Goal: Task Accomplishment & Management: Manage account settings

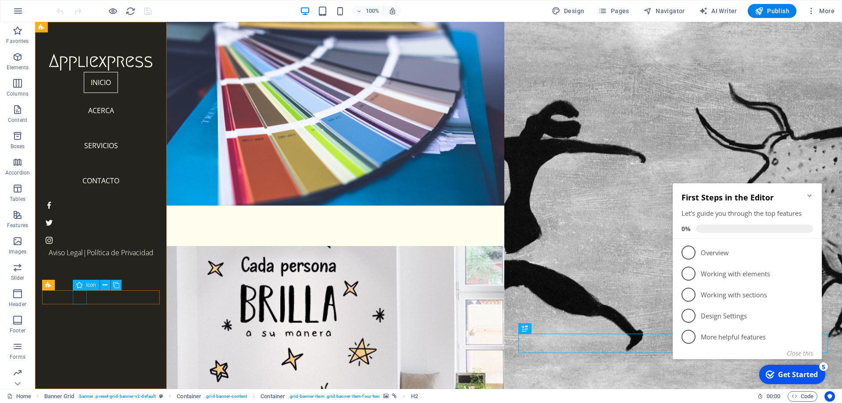
click at [76, 212] on figure "Menu" at bounding box center [101, 205] width 118 height 14
select select "xMidYMid"
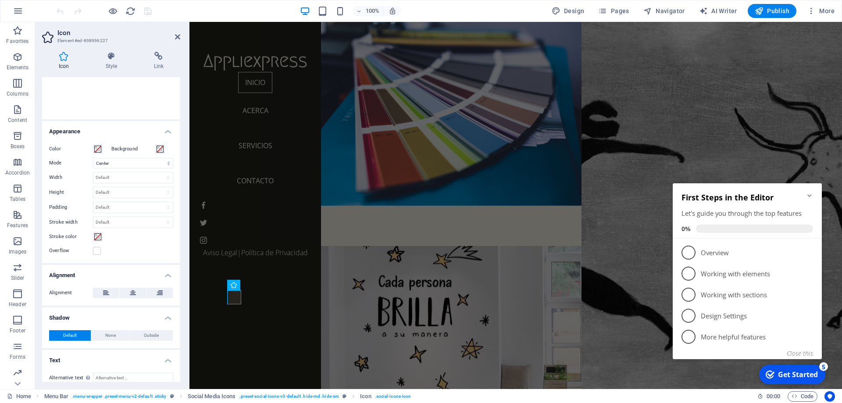
scroll to position [156, 0]
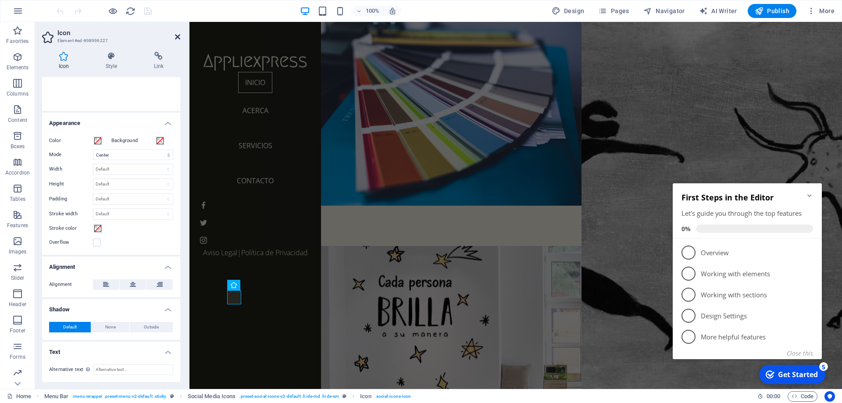
click at [179, 39] on icon at bounding box center [177, 36] width 5 height 7
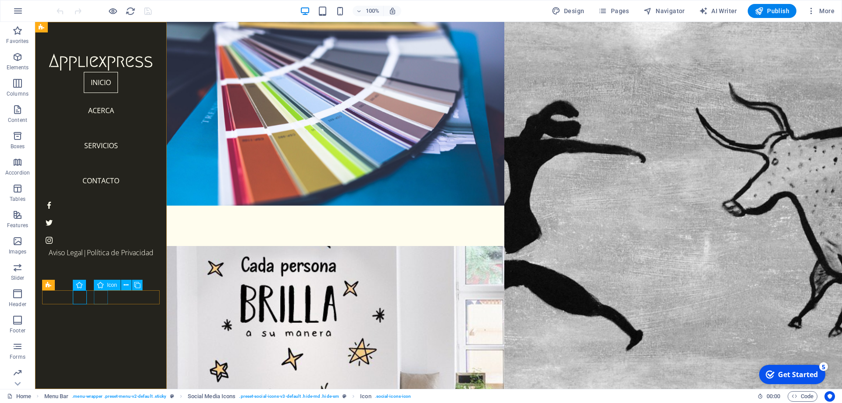
click at [97, 230] on figure "Menu" at bounding box center [101, 223] width 118 height 14
click at [138, 251] on div "Menu" at bounding box center [101, 223] width 118 height 56
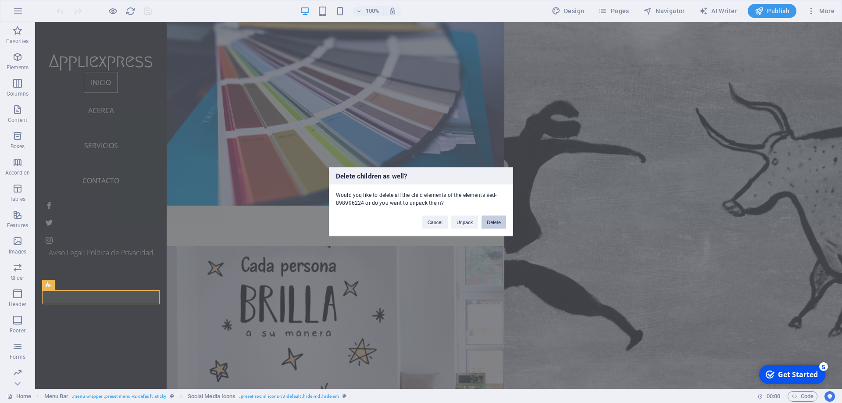
click at [502, 221] on button "Delete" at bounding box center [494, 221] width 25 height 13
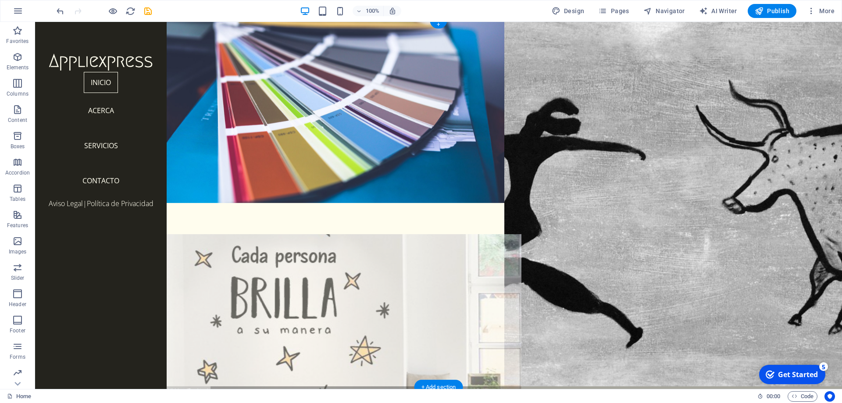
scroll to position [0, 0]
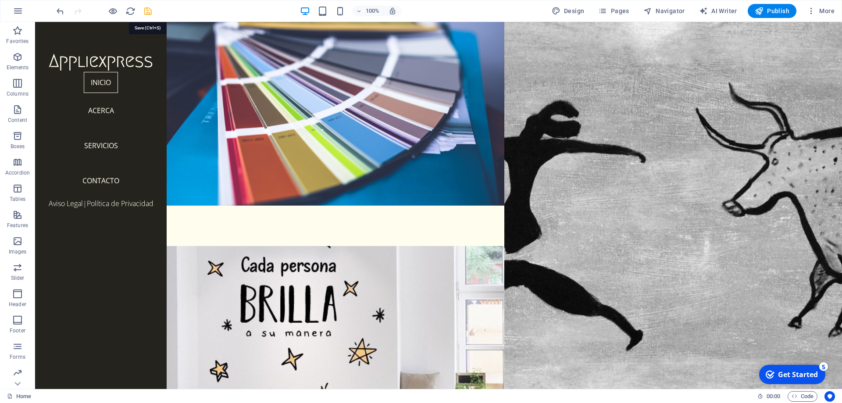
click at [149, 13] on icon "save" at bounding box center [148, 11] width 10 height 10
click at [341, 17] on div "100%" at bounding box center [350, 11] width 101 height 14
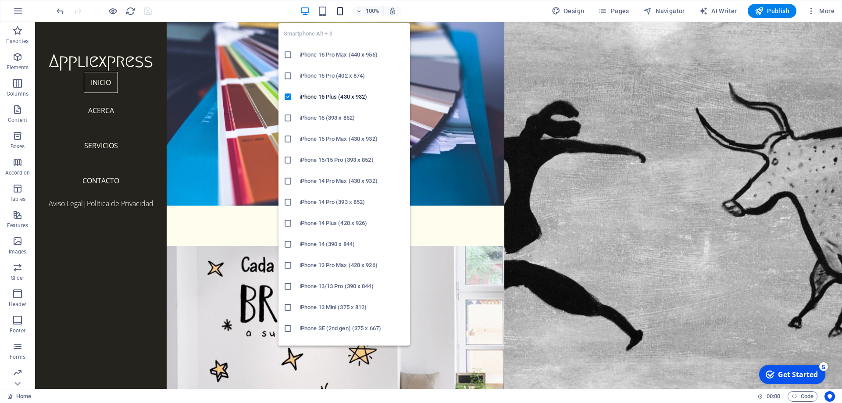
click at [341, 12] on icon "button" at bounding box center [340, 11] width 10 height 10
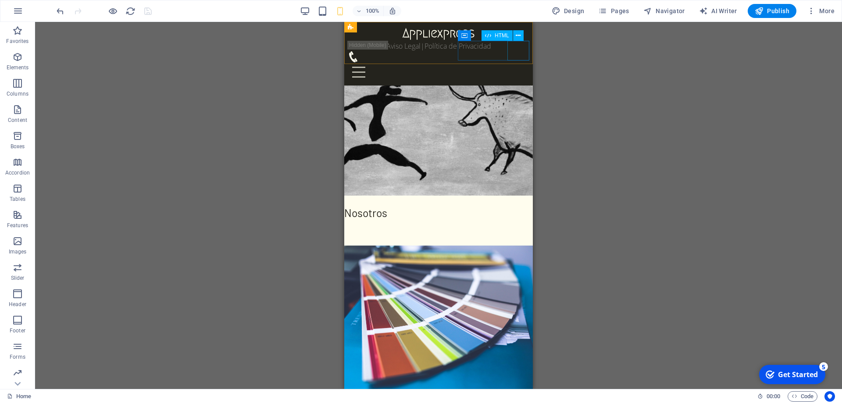
click at [522, 62] on div "Menu" at bounding box center [439, 72] width 182 height 20
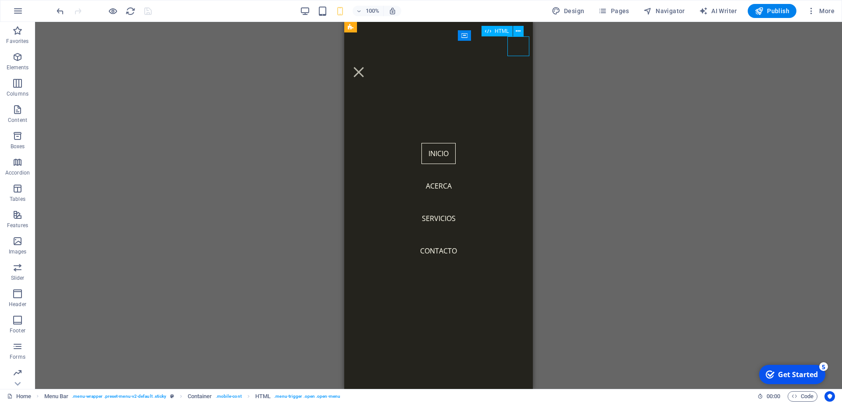
click at [370, 62] on div "Menu" at bounding box center [359, 72] width 22 height 20
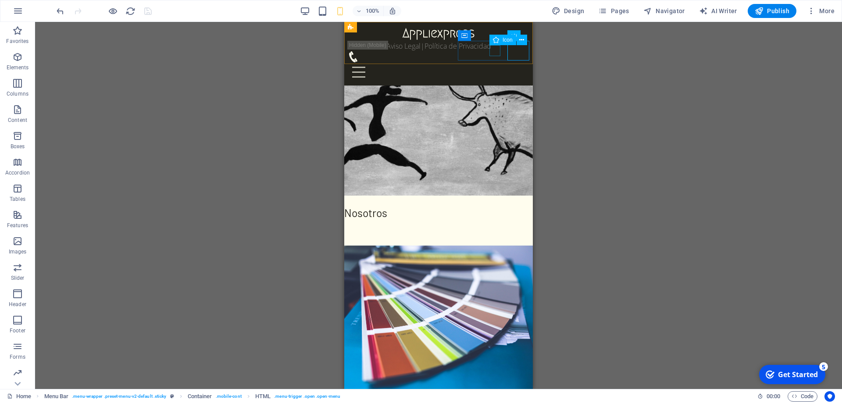
click at [499, 51] on figure "Telefono" at bounding box center [435, 56] width 175 height 11
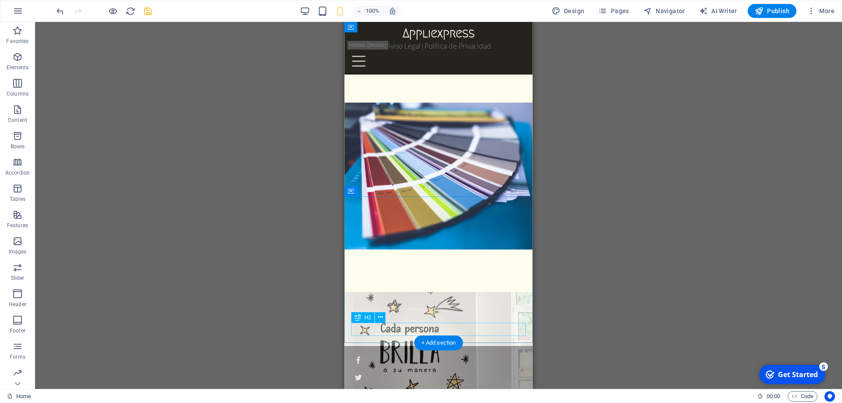
scroll to position [146, 0]
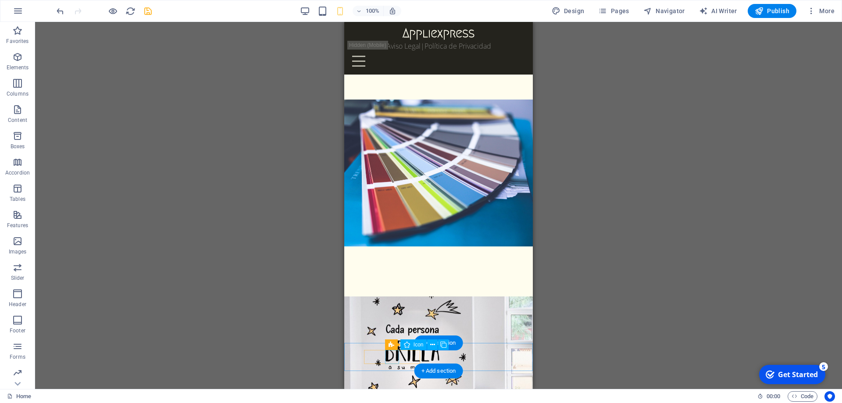
click at [392, 368] on figure at bounding box center [438, 375] width 175 height 14
click at [362, 359] on div "Legal Notice | Privacy" at bounding box center [438, 380] width 189 height 74
click at [365, 359] on figure at bounding box center [438, 357] width 175 height 14
click at [354, 358] on div "Legal Notice | Privacy" at bounding box center [438, 380] width 189 height 74
click at [406, 385] on figure at bounding box center [438, 392] width 175 height 14
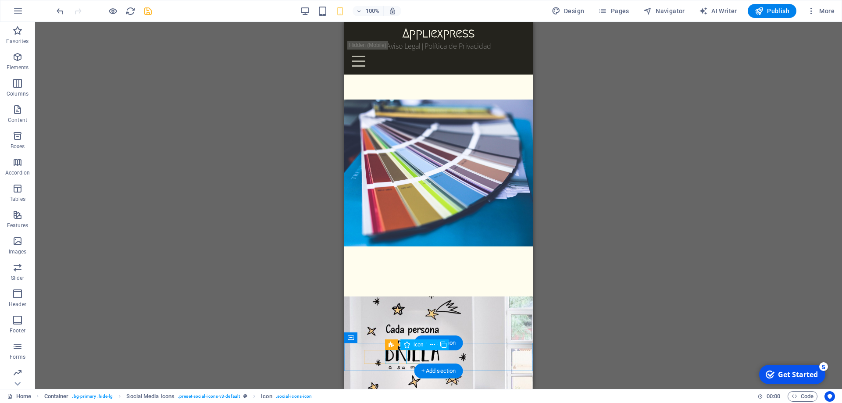
click at [398, 368] on figure at bounding box center [438, 375] width 175 height 14
click at [380, 363] on div at bounding box center [438, 374] width 175 height 56
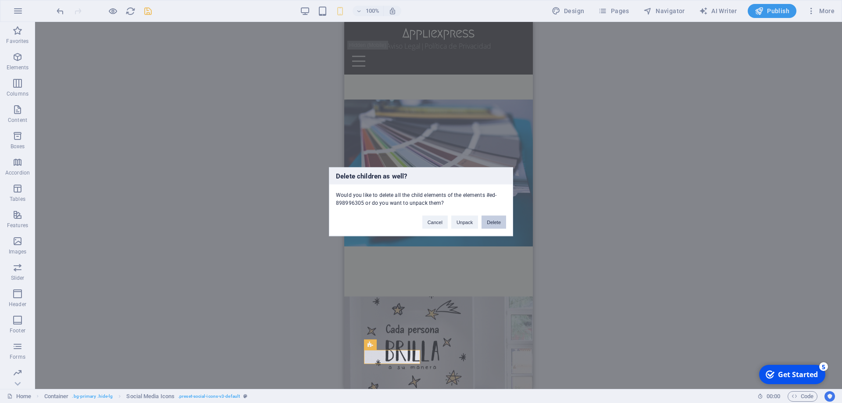
click at [490, 221] on button "Delete" at bounding box center [494, 221] width 25 height 13
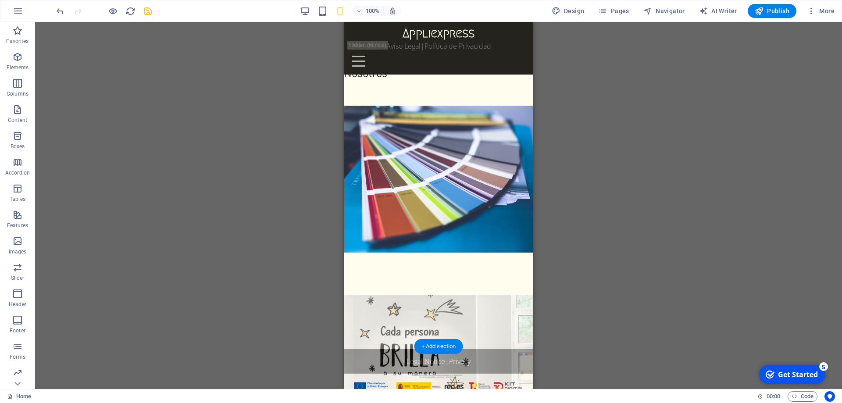
scroll to position [143, 0]
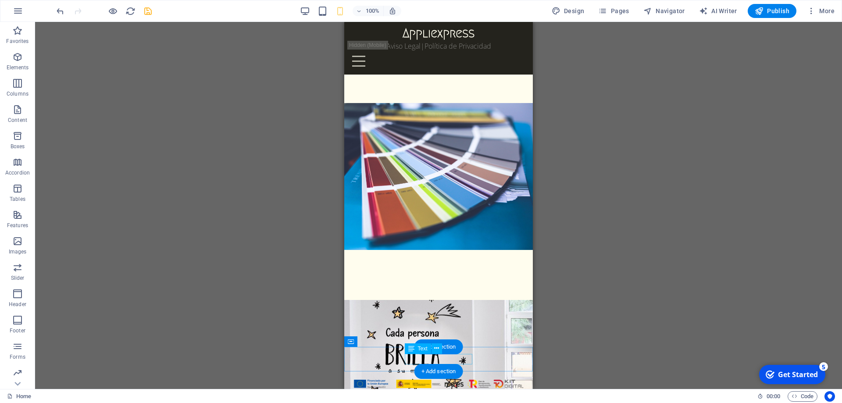
click at [422, 361] on div "Legal Notice | Privacy" at bounding box center [438, 359] width 175 height 11
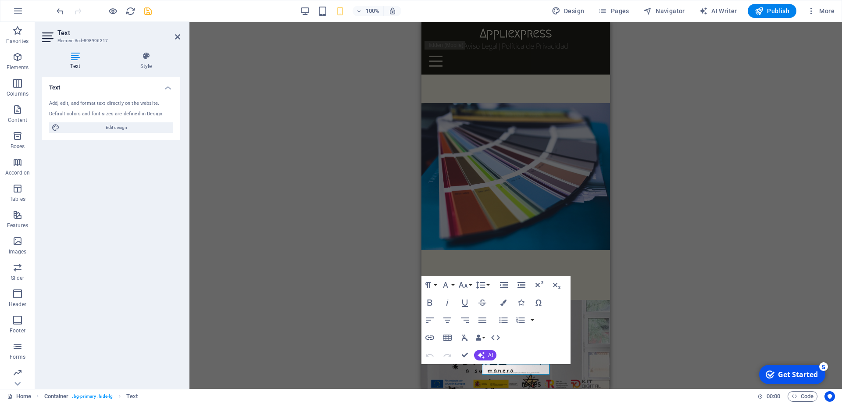
scroll to position [132, 0]
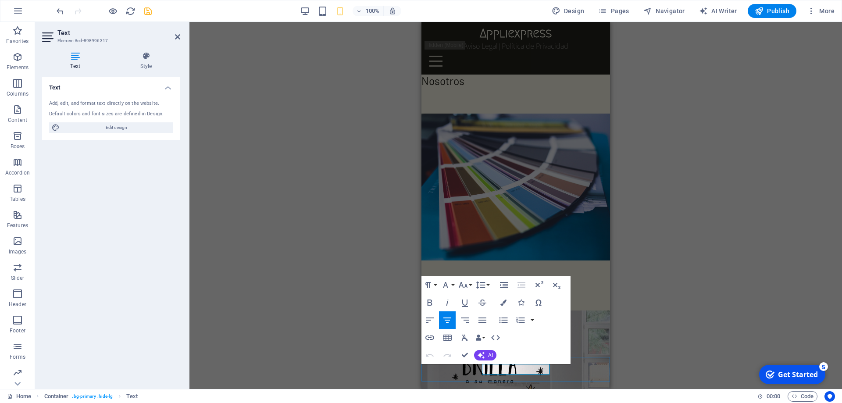
click at [499, 370] on link "Legal Notice" at bounding box center [503, 369] width 39 height 10
click at [535, 371] on link "Privacy" at bounding box center [534, 369] width 21 height 10
click at [666, 296] on div "H2 Banner Grid Banner Grid Container Container Menu Bar Icon Social Media Icons…" at bounding box center [515, 205] width 653 height 367
click at [150, 13] on icon "save" at bounding box center [148, 11] width 10 height 10
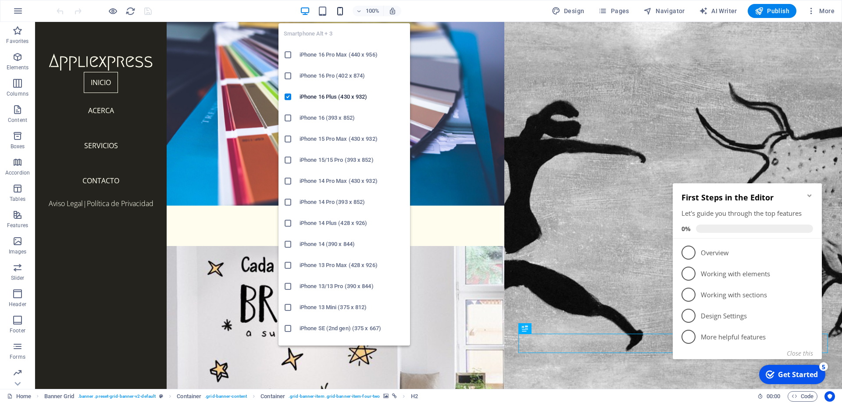
click at [343, 14] on icon "button" at bounding box center [340, 11] width 10 height 10
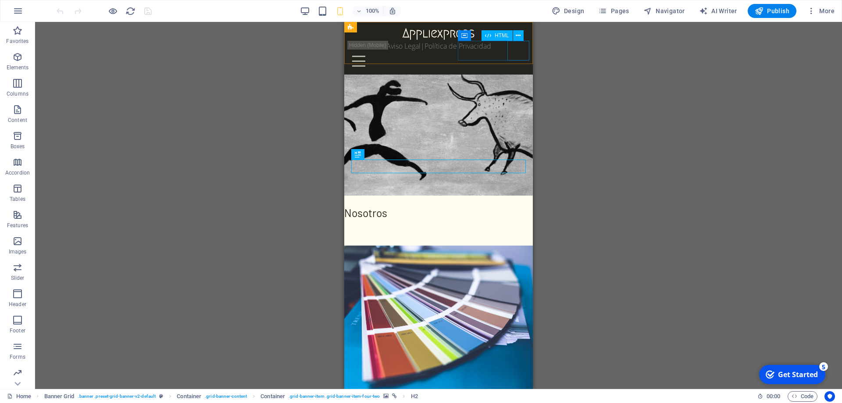
click at [521, 52] on div "Menu" at bounding box center [439, 61] width 182 height 20
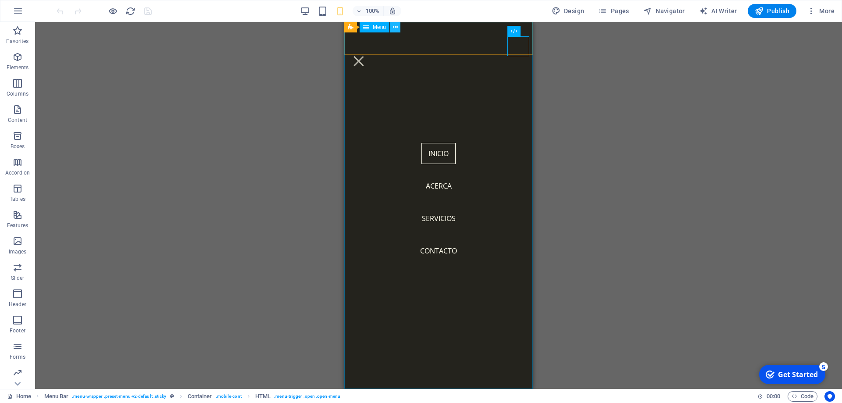
click at [395, 29] on icon at bounding box center [395, 27] width 5 height 9
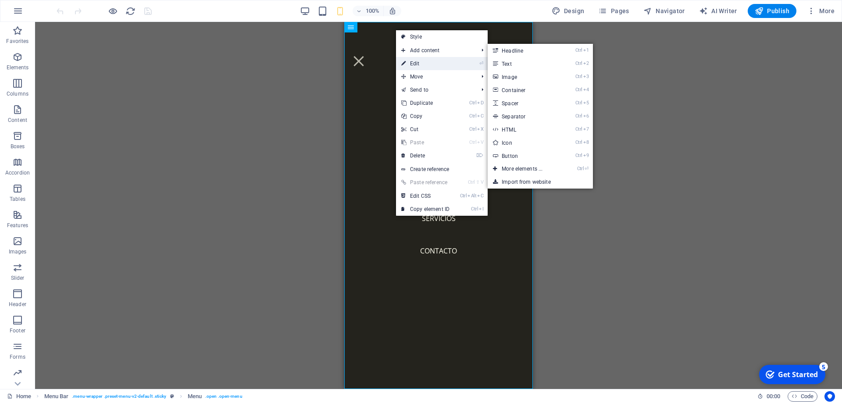
click at [413, 59] on link "⏎ Edit" at bounding box center [425, 63] width 59 height 13
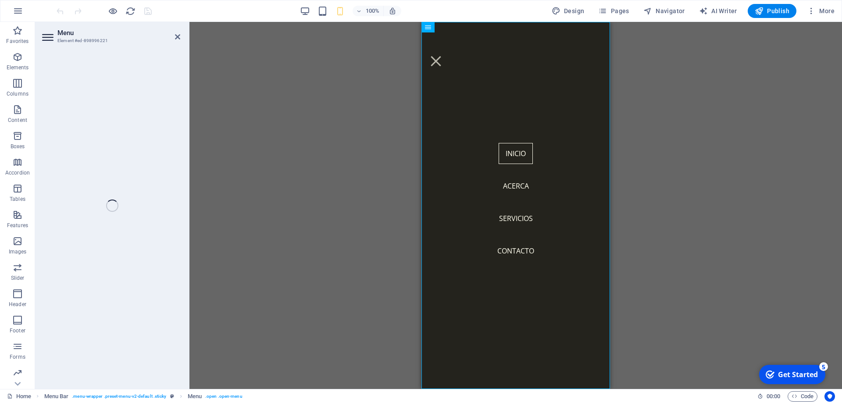
select select
select select "1"
select select
select select "3"
select select
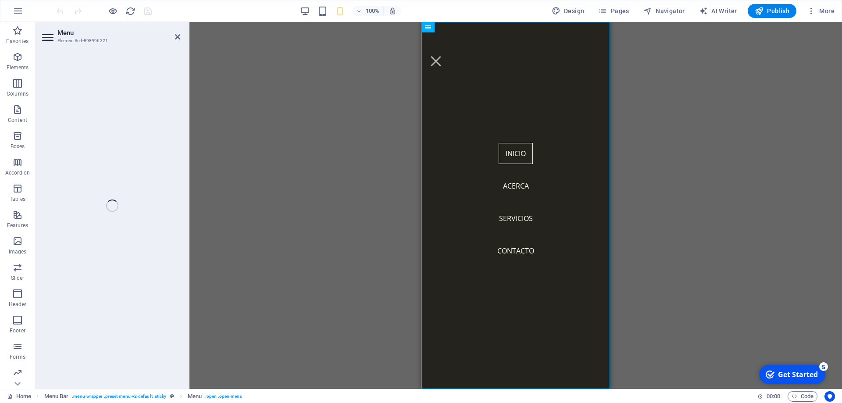
select select "5"
select select
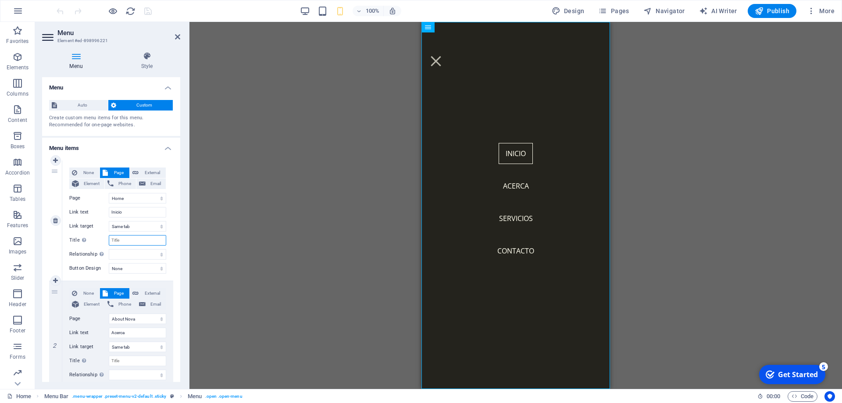
click at [137, 238] on input "Title Additional link description, should not be the same as the link text. The…" at bounding box center [137, 240] width 57 height 11
type input "In"
select select
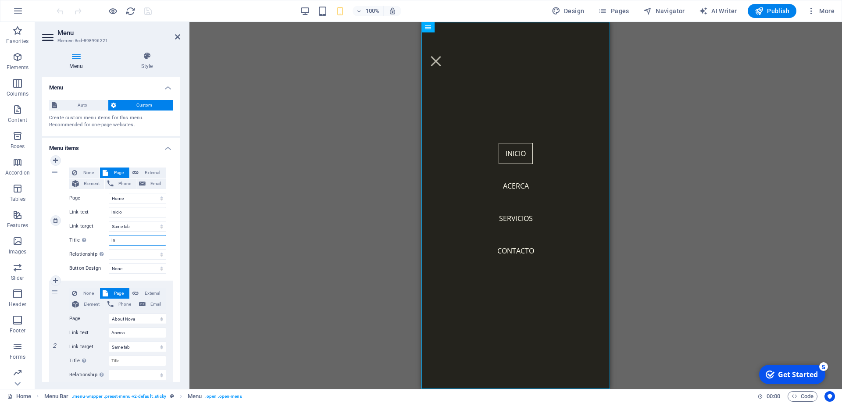
select select
type input "Inicio"
select select
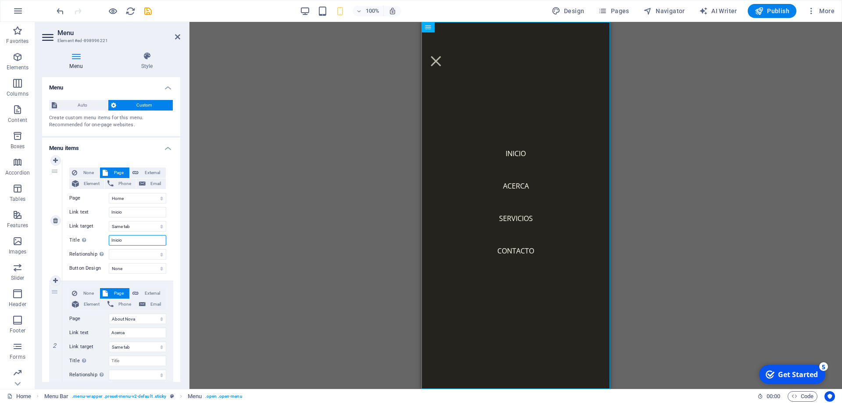
select select
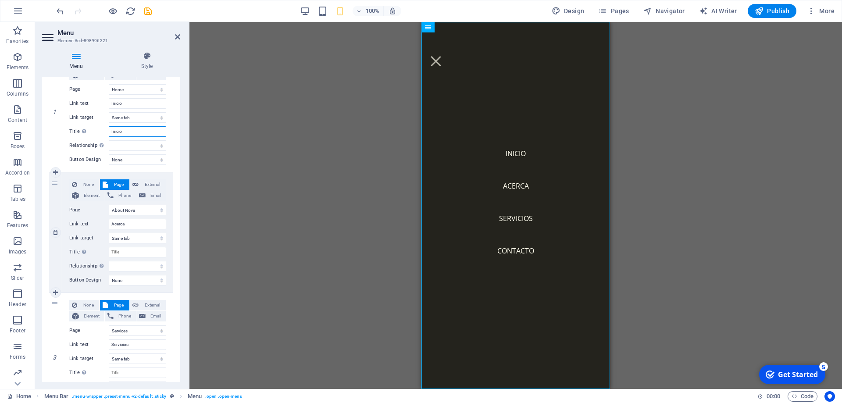
scroll to position [118, 0]
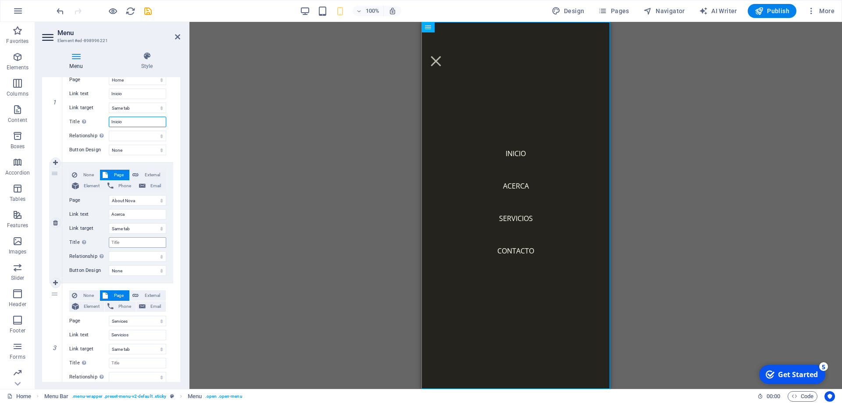
type input "Inicio"
click at [129, 243] on input "Title Additional link description, should not be the same as the link text. The…" at bounding box center [137, 242] width 57 height 11
type input "Ace"
select select
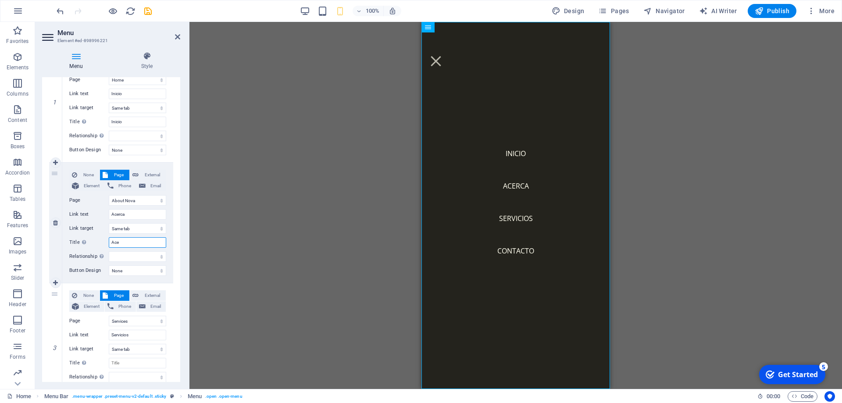
select select
type input "Acerca"
select select
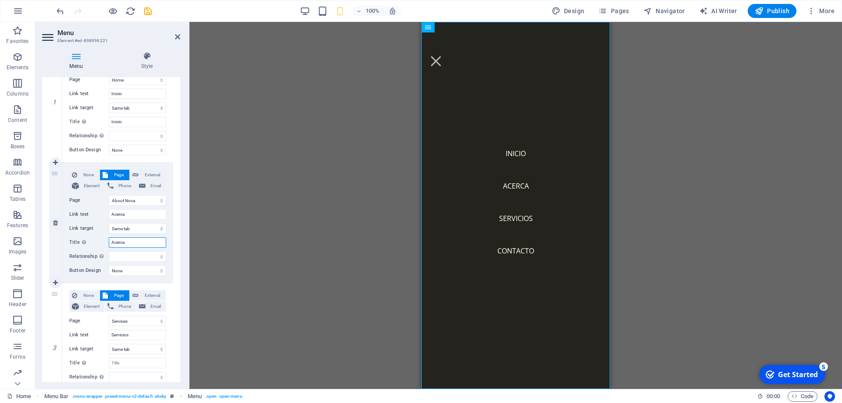
select select
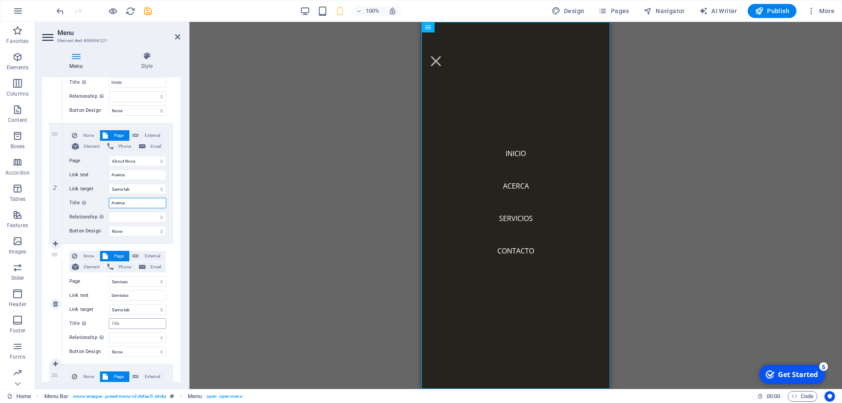
type input "Acerca"
click at [128, 327] on input "Title Additional link description, should not be the same as the link text. The…" at bounding box center [137, 323] width 57 height 11
type input "Servicios"
select select
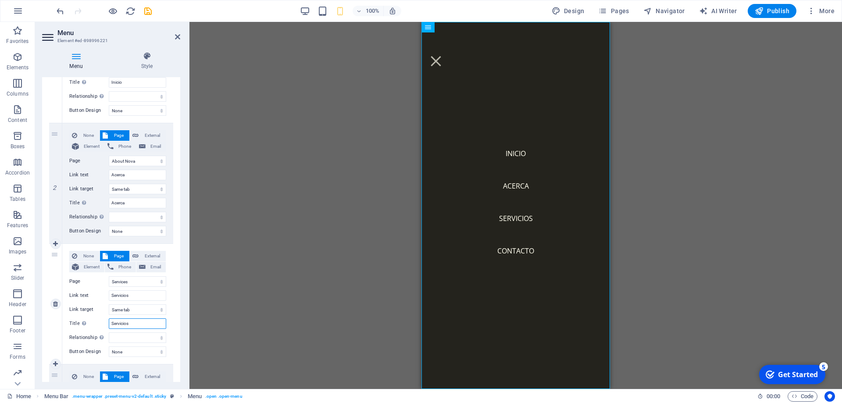
select select
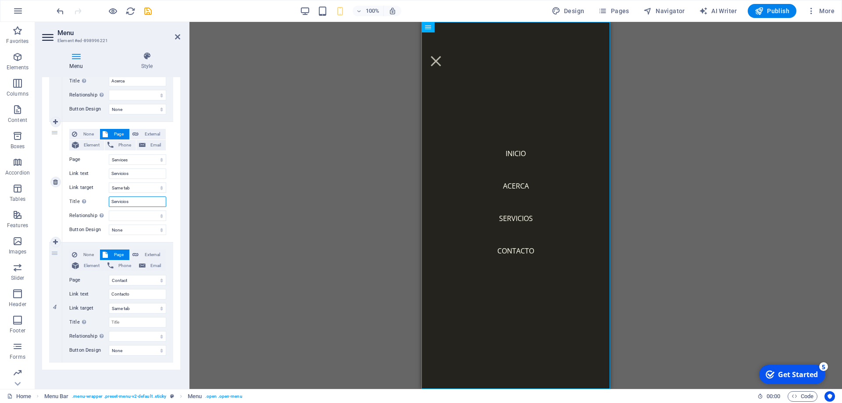
scroll to position [286, 0]
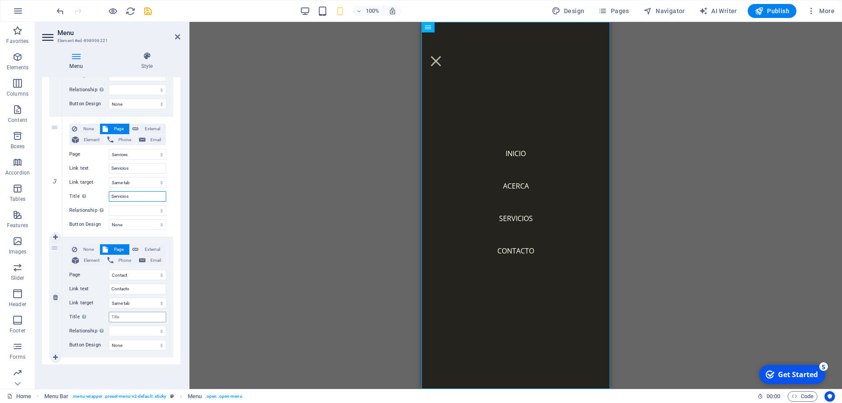
type input "Servicios"
click at [124, 318] on input "Title Additional link description, should not be the same as the link text. The…" at bounding box center [137, 317] width 57 height 11
type input "Contacto"
select select
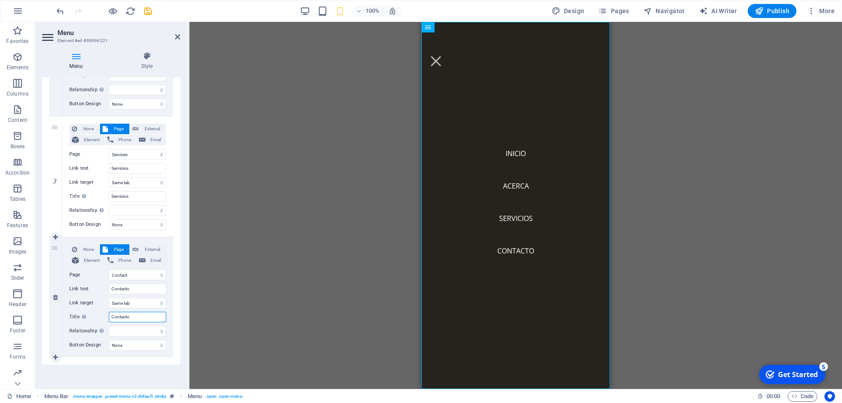
select select
type input "Contacto"
click at [151, 13] on icon "save" at bounding box center [148, 11] width 10 height 10
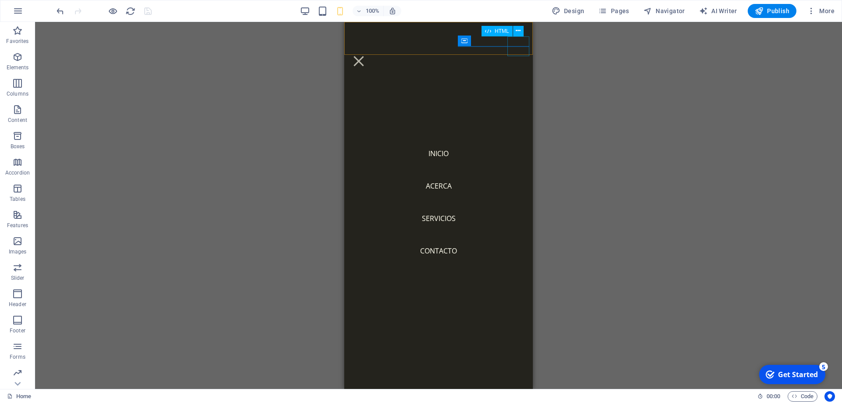
click at [370, 51] on div "Menu" at bounding box center [359, 61] width 22 height 20
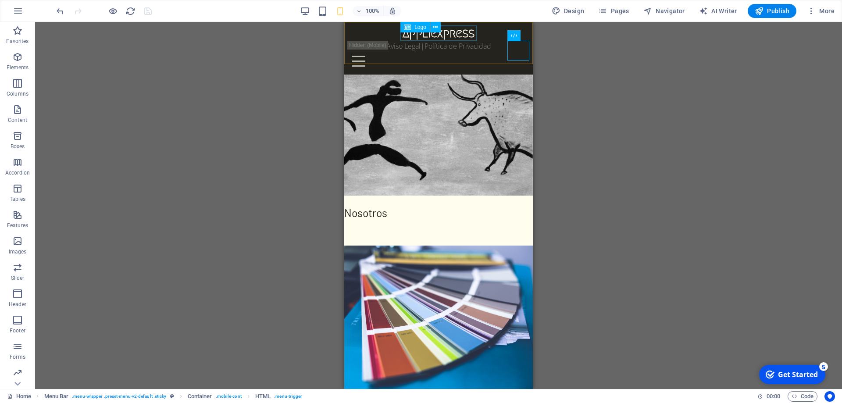
click at [415, 35] on div "Appliexpress" at bounding box center [439, 32] width 182 height 15
click at [436, 30] on icon at bounding box center [435, 27] width 5 height 9
click at [418, 37] on div "Appliexpress" at bounding box center [439, 32] width 182 height 15
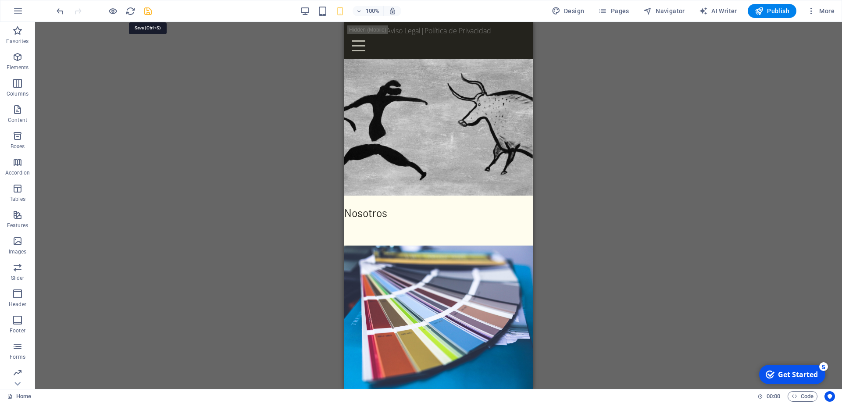
click at [146, 12] on icon "save" at bounding box center [148, 11] width 10 height 10
click at [518, 28] on icon at bounding box center [518, 27] width 5 height 9
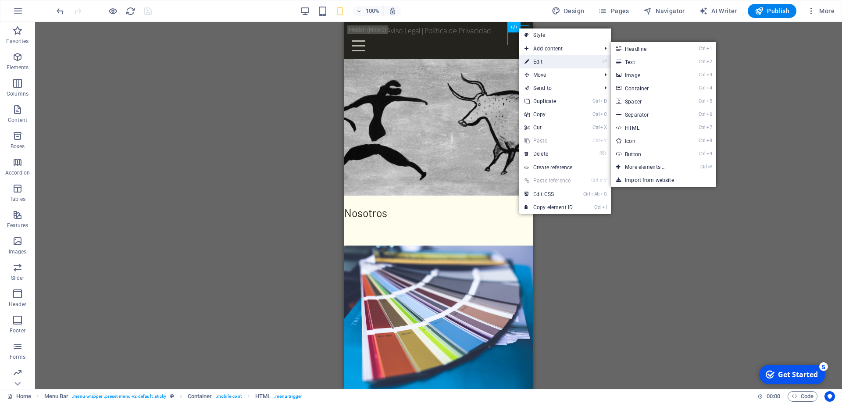
click at [539, 59] on link "⏎ Edit" at bounding box center [548, 61] width 59 height 13
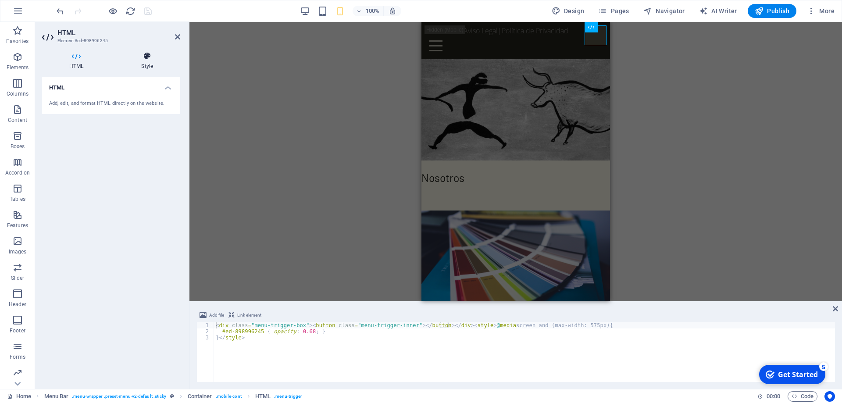
click at [147, 61] on h4 "Style" at bounding box center [147, 61] width 66 height 18
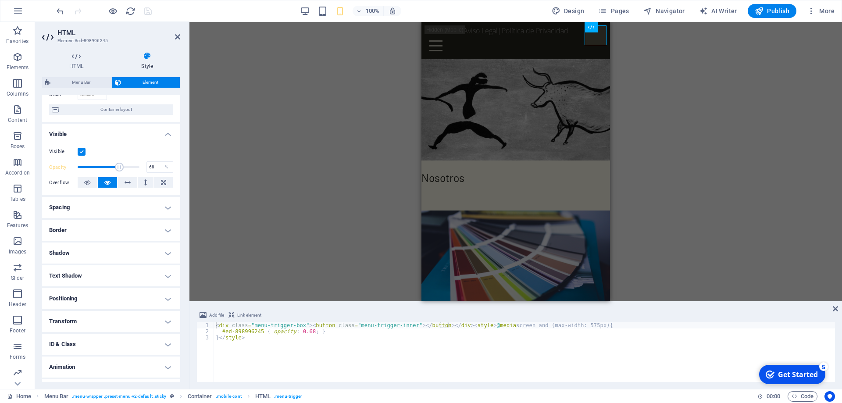
scroll to position [79, 0]
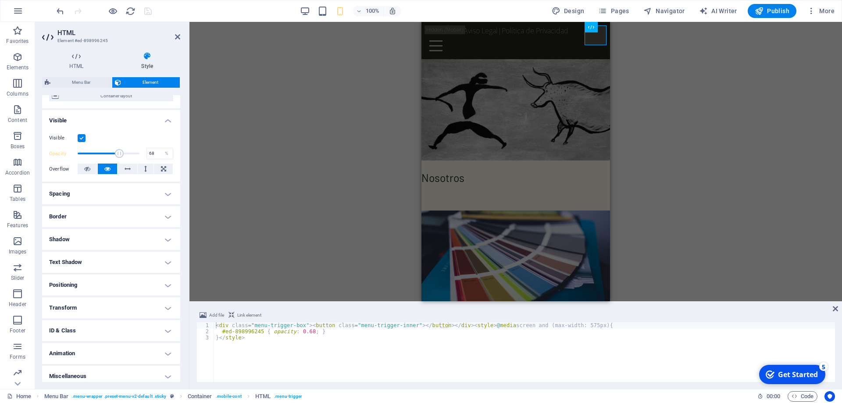
click at [123, 260] on h4 "Text Shadow" at bounding box center [111, 262] width 138 height 21
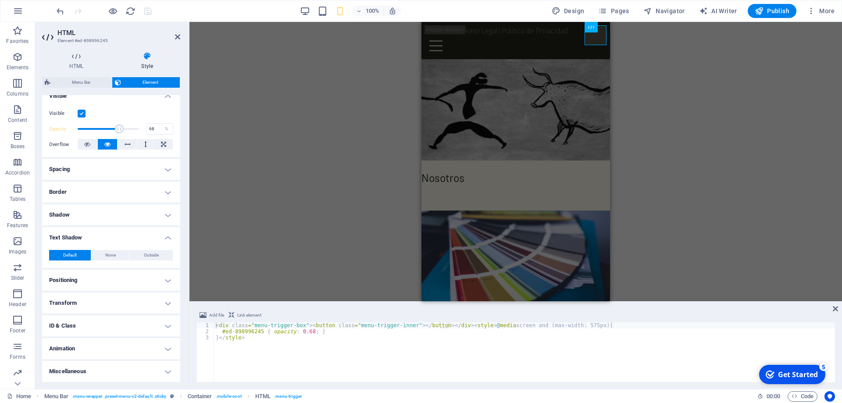
scroll to position [0, 0]
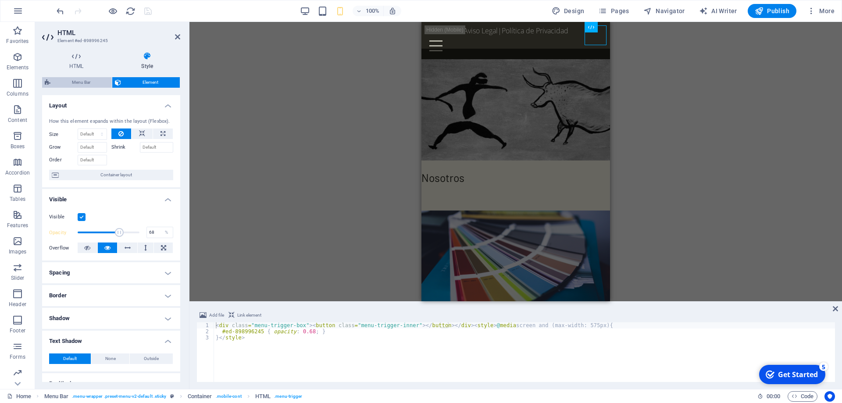
click at [87, 82] on span "Menu Bar" at bounding box center [81, 82] width 56 height 11
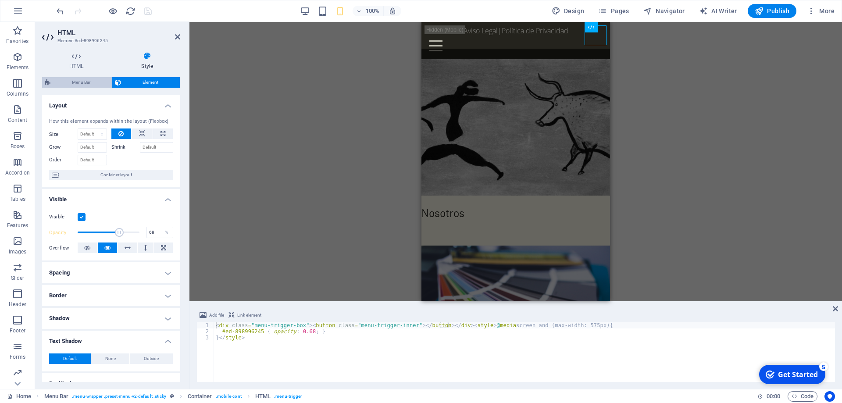
select select "rem"
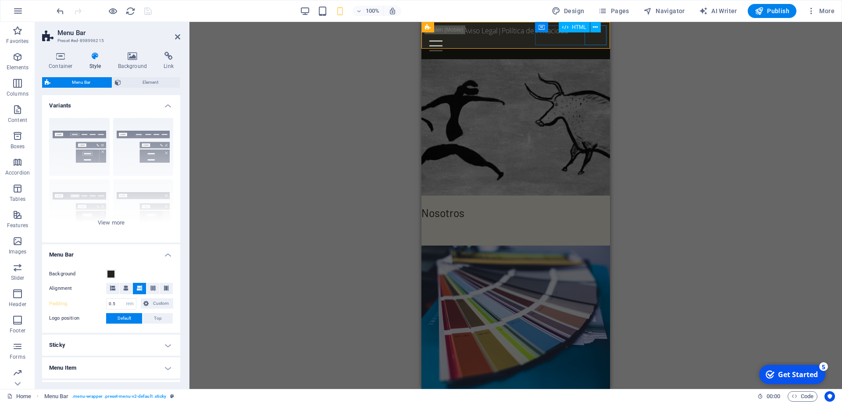
click at [597, 36] on div "Menu" at bounding box center [516, 46] width 182 height 20
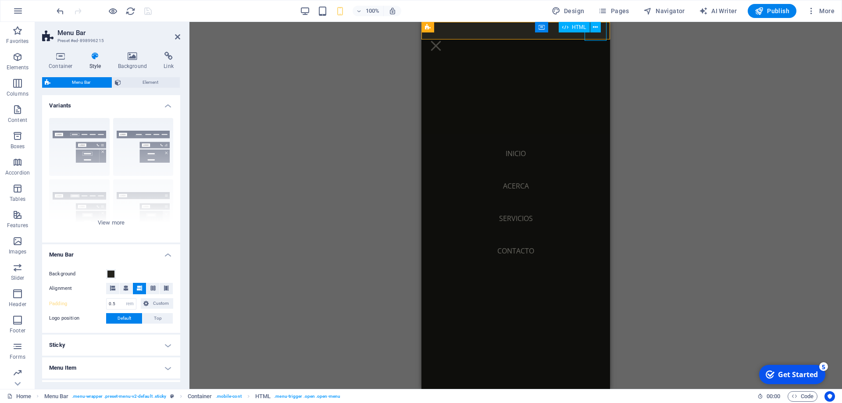
click at [447, 36] on div "Menu" at bounding box center [436, 46] width 22 height 20
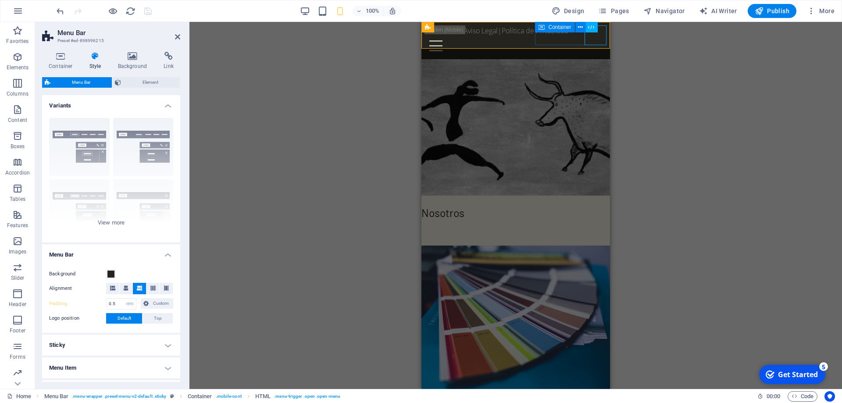
click at [584, 39] on div "Menu" at bounding box center [516, 46] width 182 height 20
click at [560, 28] on span "Container" at bounding box center [559, 27] width 23 height 5
click at [581, 26] on icon at bounding box center [580, 27] width 5 height 9
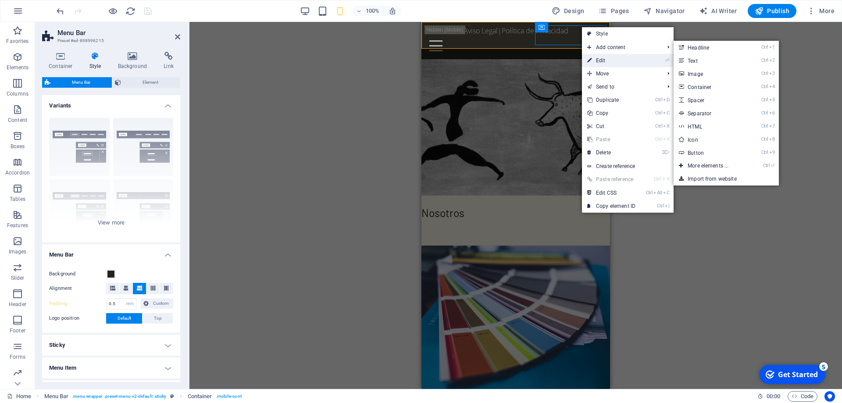
click at [604, 57] on link "⏎ Edit" at bounding box center [611, 60] width 59 height 13
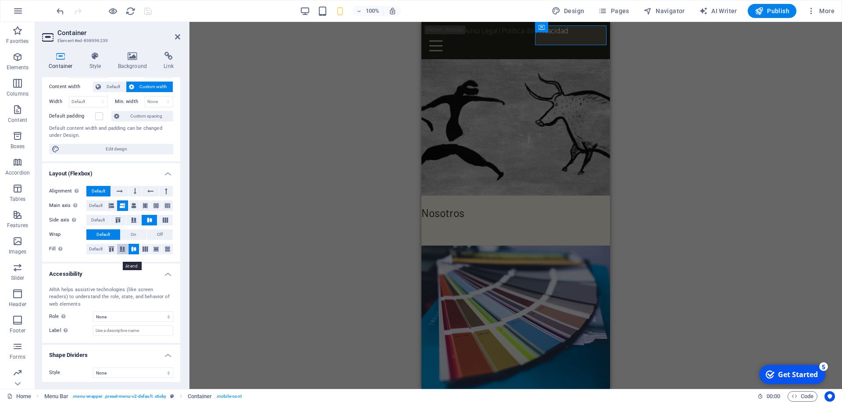
scroll to position [50, 0]
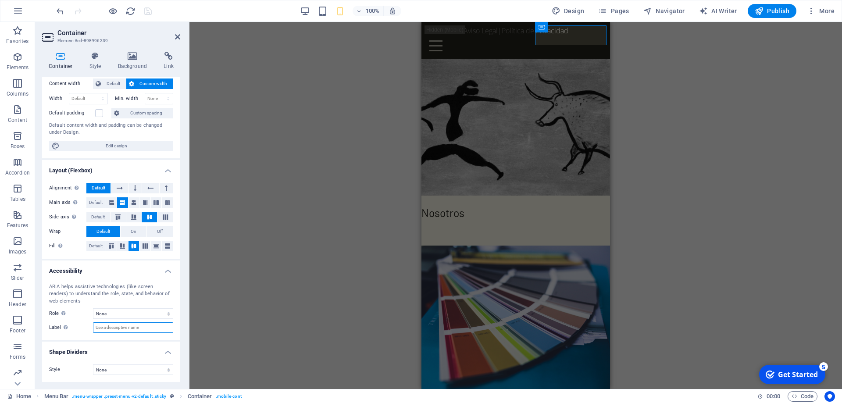
click at [118, 323] on input "Label Use the ARIA label to provide a clear and descriptive name for elements t…" at bounding box center [133, 327] width 80 height 11
type input "MENU"
click at [591, 38] on div "MENU" at bounding box center [516, 46] width 182 height 20
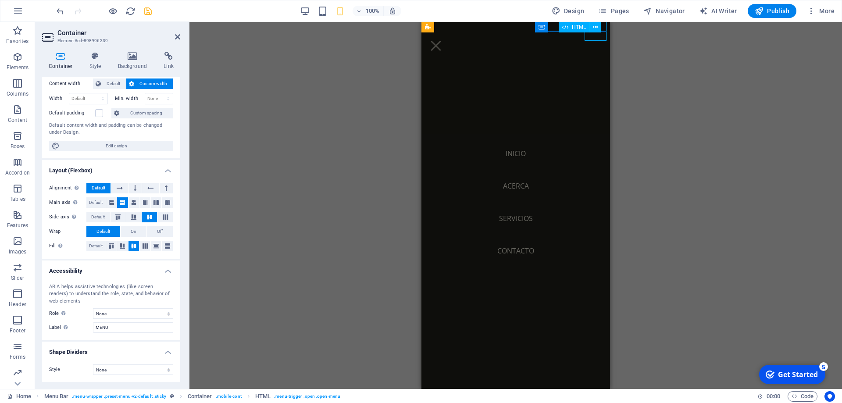
click at [447, 38] on div "MENU" at bounding box center [436, 46] width 22 height 20
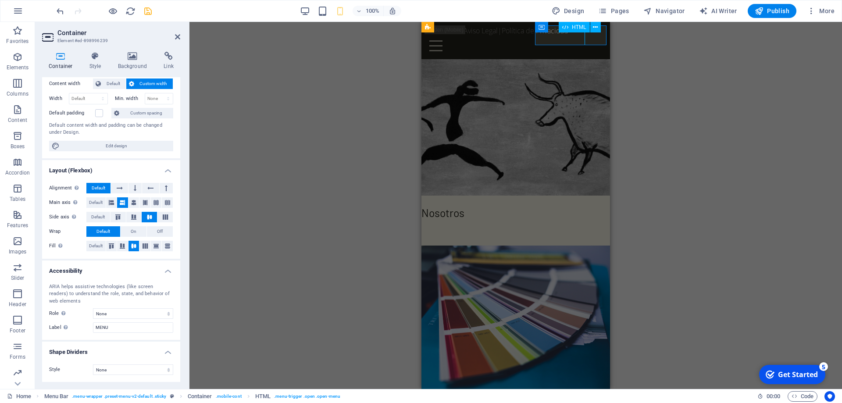
click at [596, 38] on div "MENU" at bounding box center [516, 46] width 182 height 20
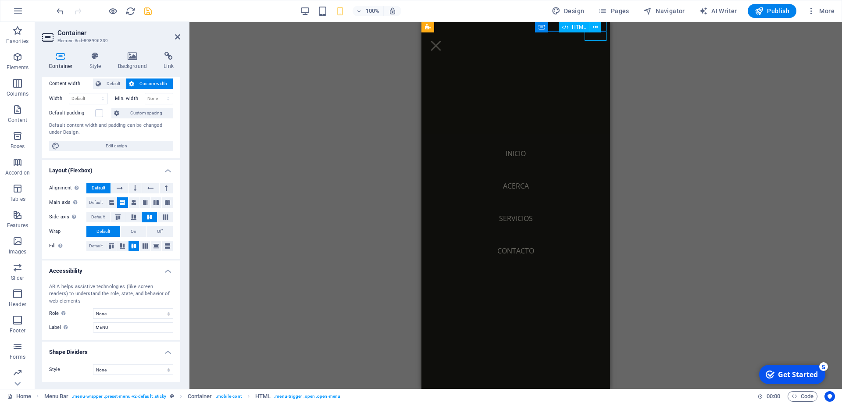
click at [447, 38] on div "MENU" at bounding box center [436, 46] width 22 height 20
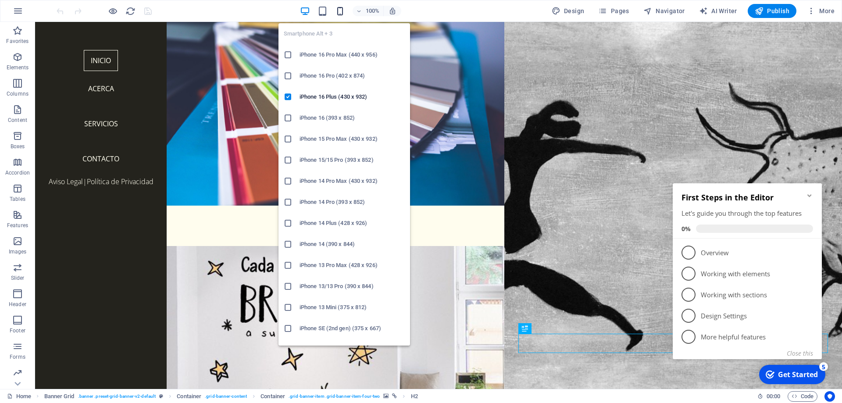
click at [344, 13] on icon "button" at bounding box center [340, 11] width 10 height 10
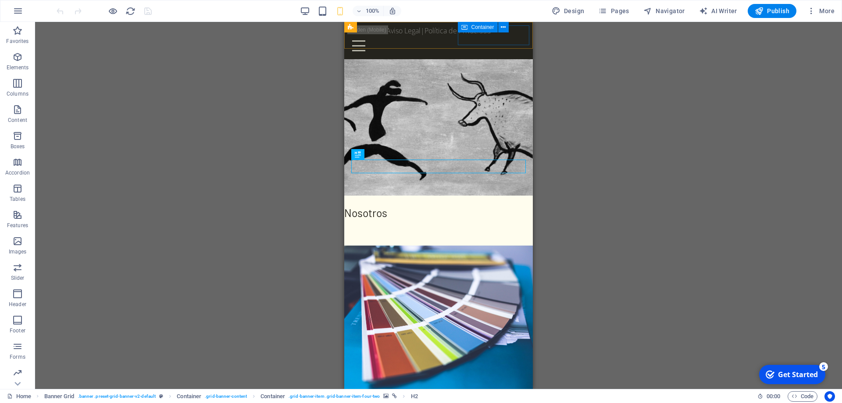
click at [502, 38] on div "Menu" at bounding box center [439, 46] width 182 height 20
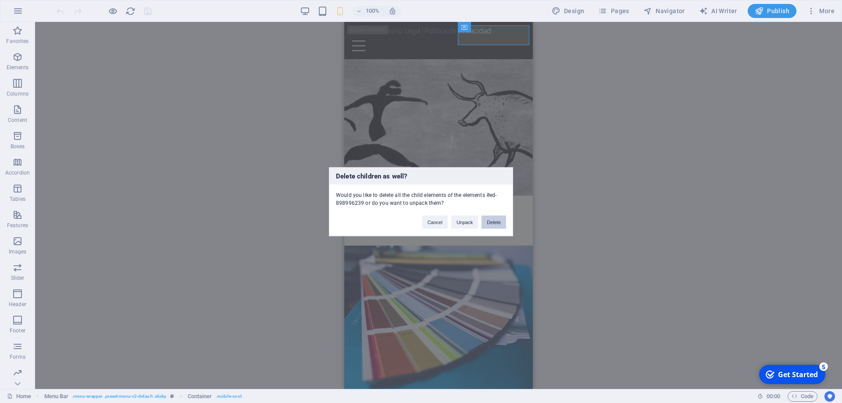
drag, startPoint x: 492, startPoint y: 224, endPoint x: 147, endPoint y: 202, distance: 345.0
click at [492, 224] on button "Delete" at bounding box center [494, 221] width 25 height 13
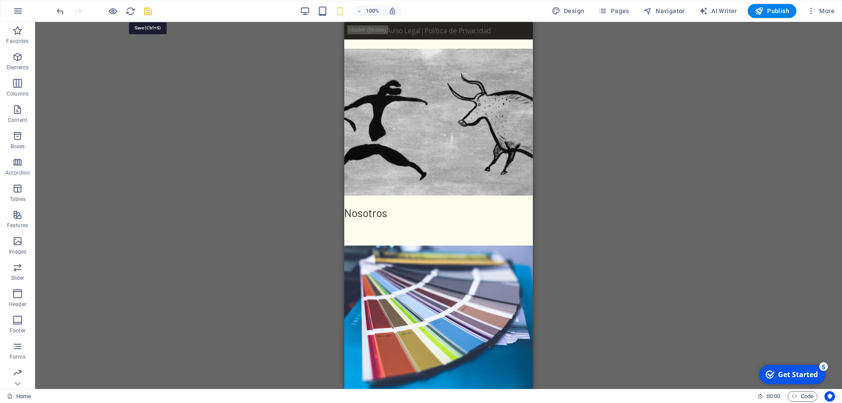
click at [147, 12] on icon "save" at bounding box center [148, 11] width 10 height 10
click at [761, 12] on icon "button" at bounding box center [759, 11] width 9 height 9
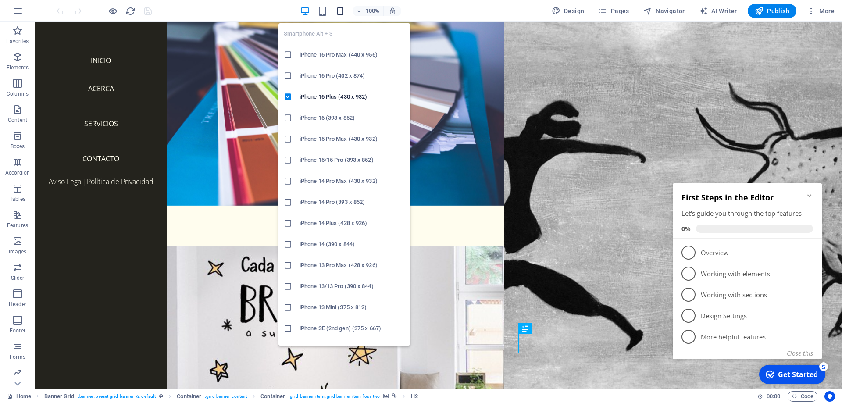
click at [344, 11] on icon "button" at bounding box center [340, 11] width 10 height 10
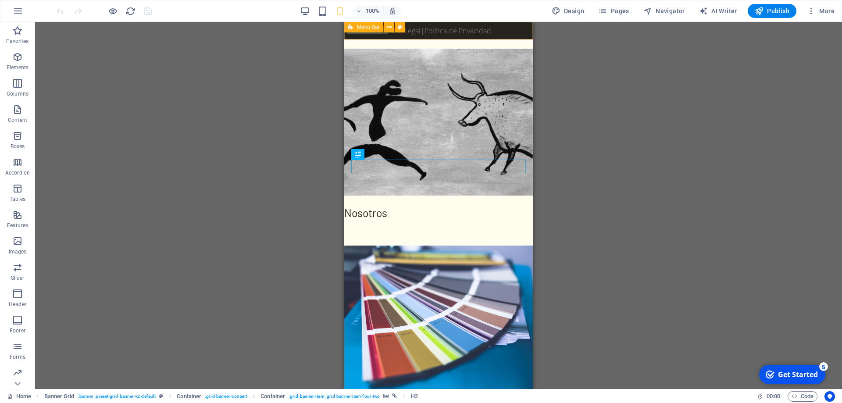
click at [515, 32] on div "Inicio Acerca Servicios Contacto Aviso Legal | Política de Privac idad" at bounding box center [438, 31] width 189 height 18
click at [500, 46] on html "Skip to main content Nosotros Appliexpress Servicios Contacto Aviso Legal | Pri…" at bounding box center [438, 277] width 189 height 510
click at [374, 29] on span "Menu Bar" at bounding box center [368, 27] width 23 height 5
click at [392, 29] on button at bounding box center [389, 27] width 11 height 11
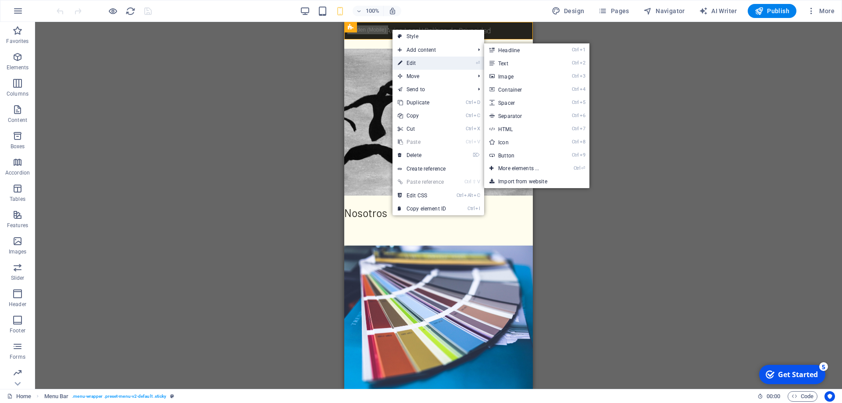
click at [410, 61] on link "⏎ Edit" at bounding box center [422, 63] width 59 height 13
select select "vh"
select select "px"
select select "%"
select select "header"
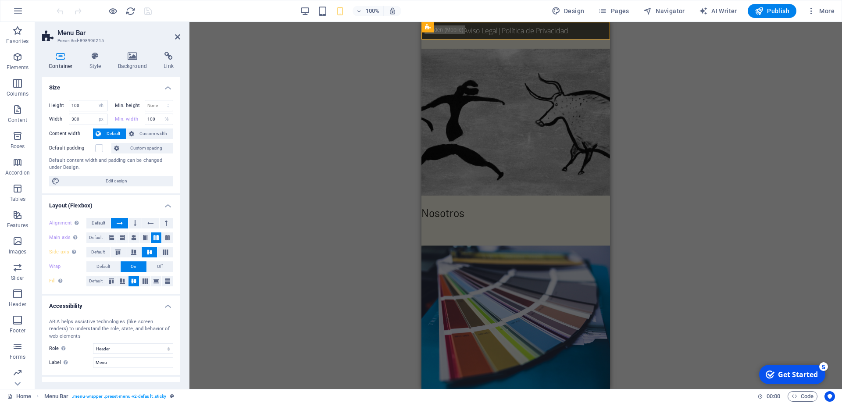
click at [588, 44] on html "Skip to main content Nosotros Appliexpress Servicios Contacto Aviso Legal | Pri…" at bounding box center [516, 277] width 189 height 510
click at [598, 35] on div "Inicio Acerca Servicios Contacto Aviso Legal | Política de Privac idad" at bounding box center [516, 31] width 189 height 18
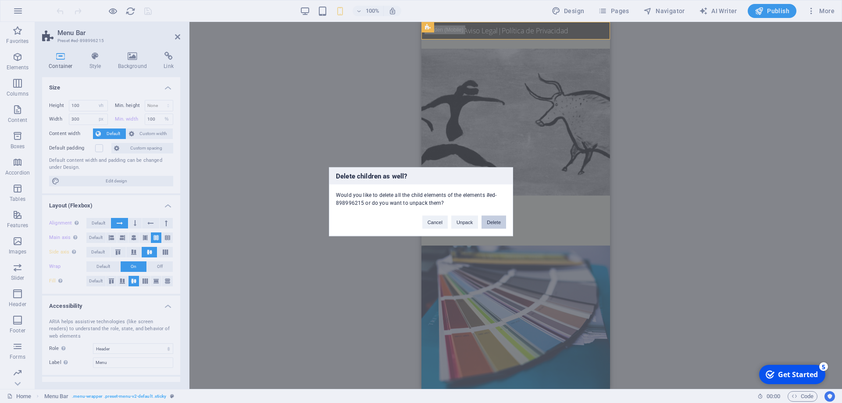
drag, startPoint x: 494, startPoint y: 224, endPoint x: 148, endPoint y: 200, distance: 346.4
click at [494, 224] on button "Delete" at bounding box center [494, 221] width 25 height 13
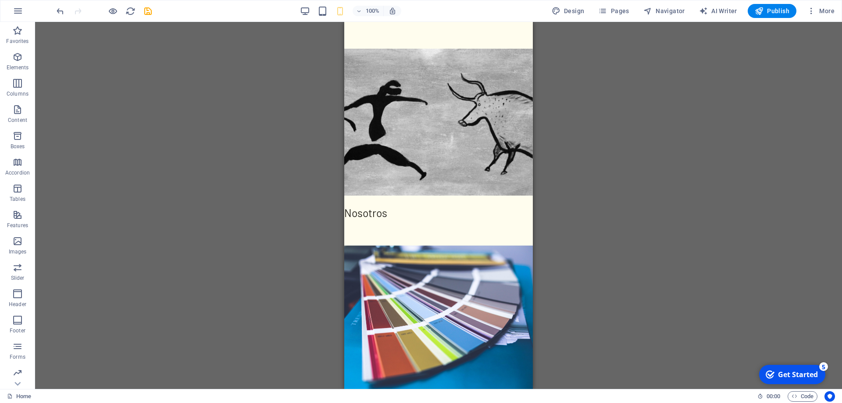
click at [479, 41] on html "Skip to main content Nosotros Appliexpress Servicios Contacto Aviso Legal | Pri…" at bounding box center [438, 277] width 189 height 510
click at [483, 42] on html "Skip to main content Nosotros Appliexpress Servicios Contacto Aviso Legal | Pri…" at bounding box center [438, 277] width 189 height 510
click at [150, 13] on icon "save" at bounding box center [148, 11] width 10 height 10
click at [783, 12] on span "Publish" at bounding box center [772, 11] width 35 height 9
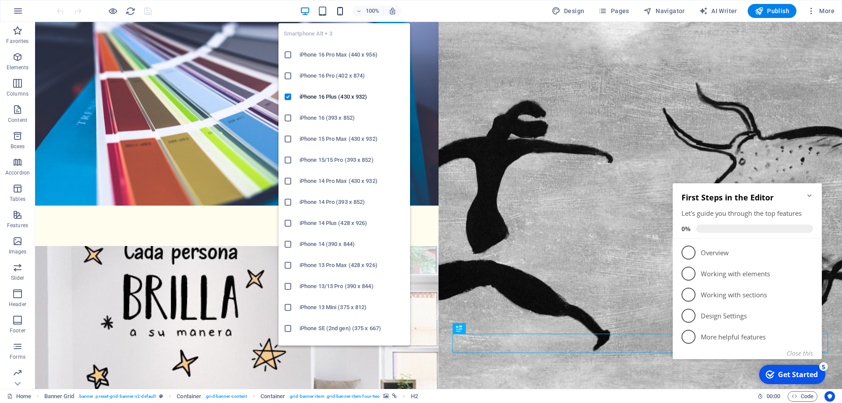
click at [342, 14] on icon "button" at bounding box center [340, 11] width 10 height 10
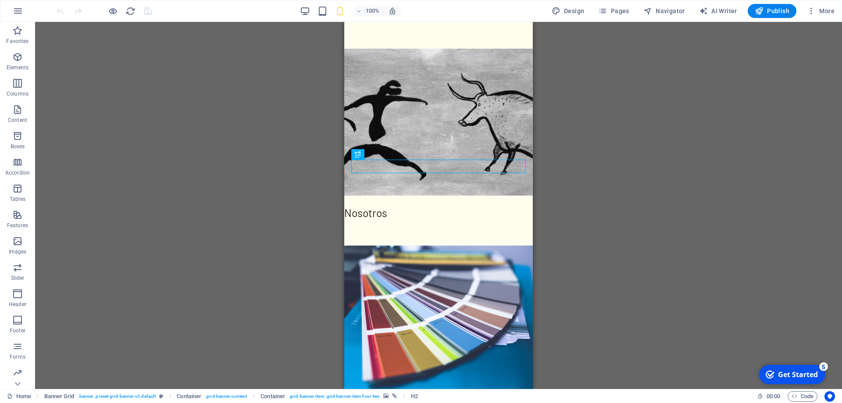
click at [407, 36] on html "Skip to main content Nosotros Appliexpress Servicios Contacto Aviso Legal | Pri…" at bounding box center [438, 277] width 189 height 510
click at [366, 36] on html "Skip to main content Nosotros Appliexpress Servicios Contacto Aviso Legal | Pri…" at bounding box center [438, 277] width 189 height 510
click at [416, 39] on html "Skip to main content Nosotros Appliexpress Servicios Contacto Aviso Legal | Pri…" at bounding box center [438, 277] width 189 height 510
click at [368, 34] on html "Skip to main content Nosotros Appliexpress Servicios Contacto Aviso Legal | Pri…" at bounding box center [438, 277] width 189 height 510
click at [400, 34] on html "Skip to main content Nosotros Appliexpress Servicios Contacto Aviso Legal | Pri…" at bounding box center [438, 277] width 189 height 510
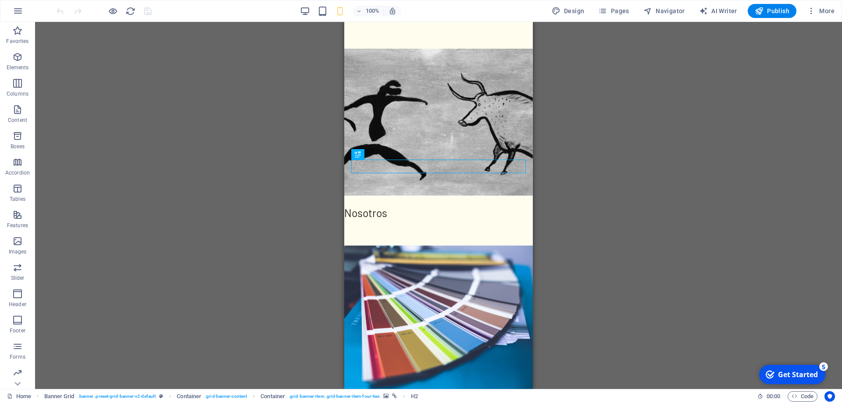
click at [388, 42] on html "Skip to main content Nosotros Appliexpress Servicios Contacto Aviso Legal | Pri…" at bounding box center [438, 277] width 189 height 510
click at [429, 50] on div "+ Add section" at bounding box center [438, 48] width 49 height 15
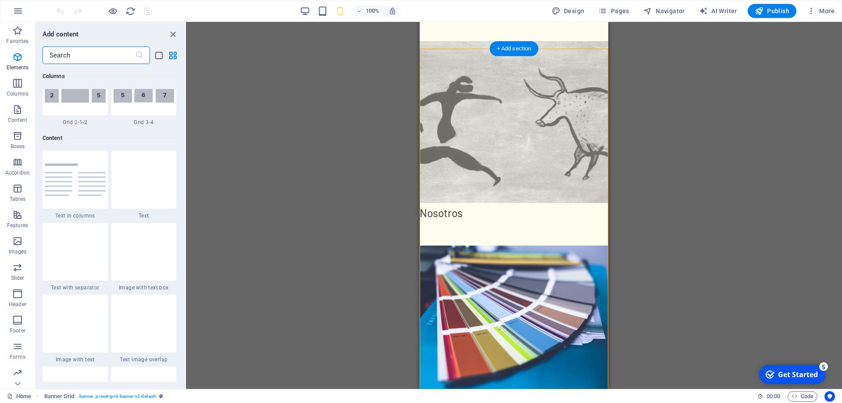
scroll to position [1535, 0]
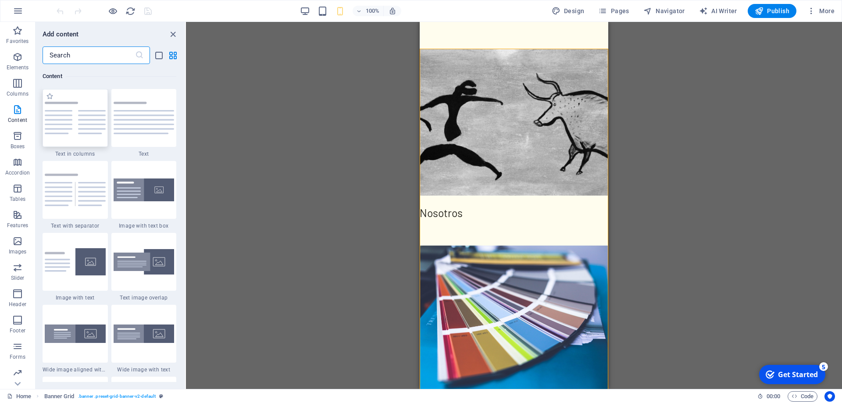
click at [81, 144] on div at bounding box center [75, 118] width 65 height 58
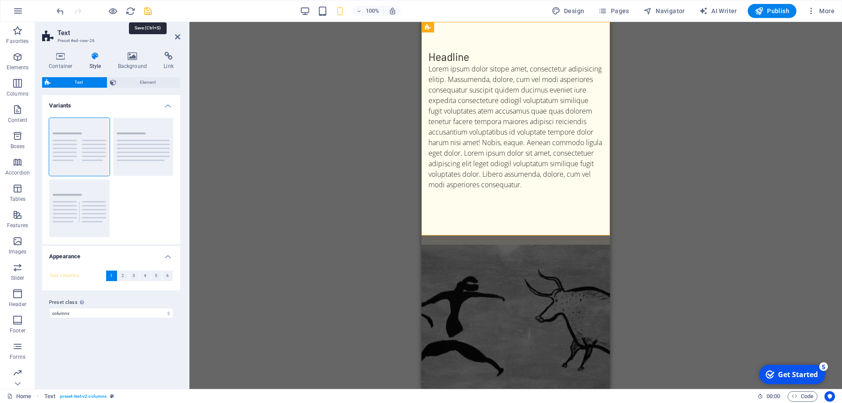
click at [147, 14] on icon "save" at bounding box center [148, 11] width 10 height 10
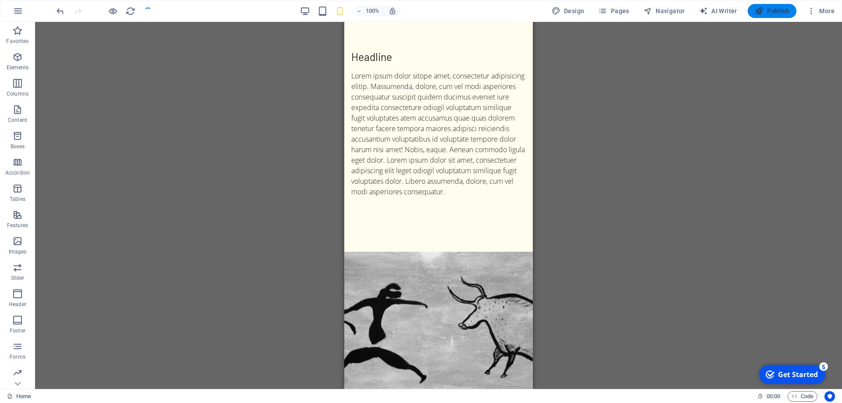
click at [765, 12] on span "Publish" at bounding box center [772, 11] width 35 height 9
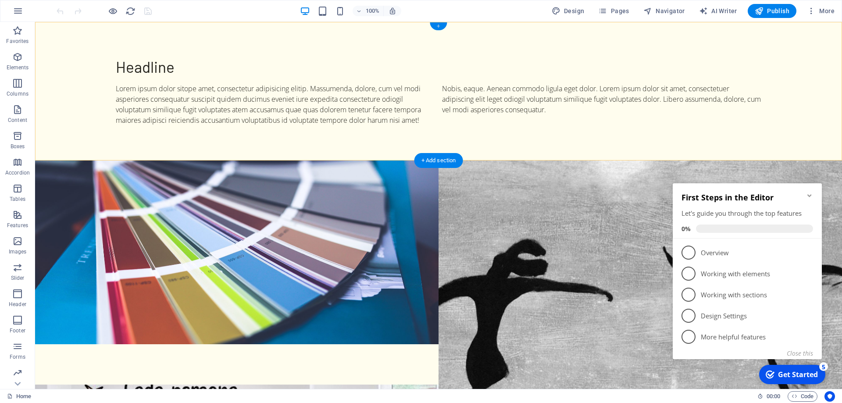
click at [440, 29] on div "+" at bounding box center [438, 26] width 17 height 8
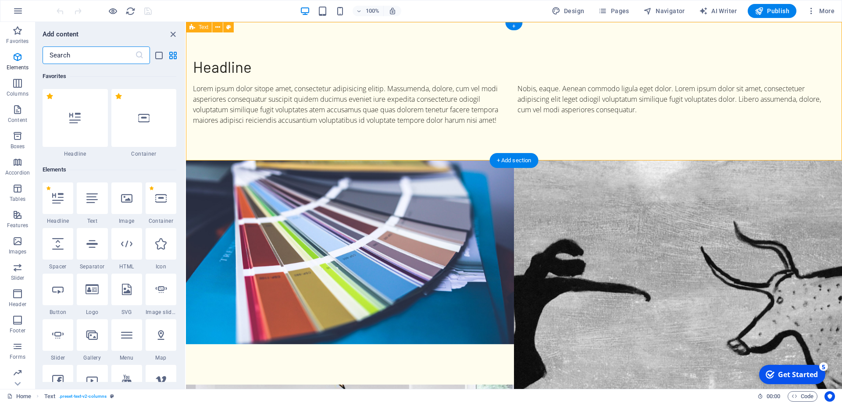
scroll to position [1535, 0]
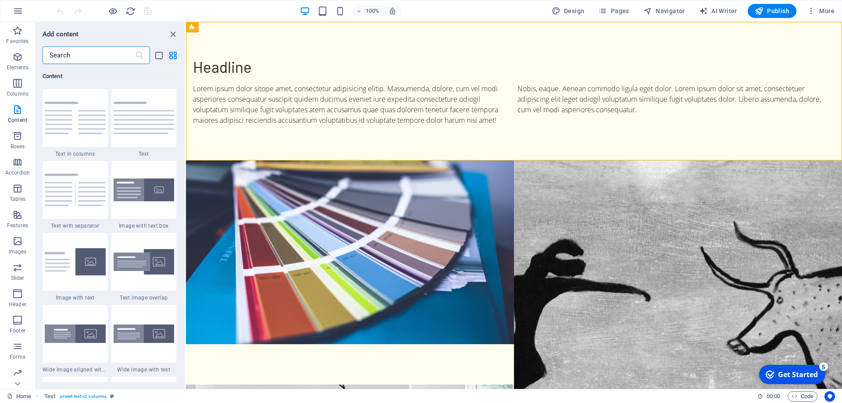
click at [86, 59] on input "text" at bounding box center [89, 55] width 93 height 18
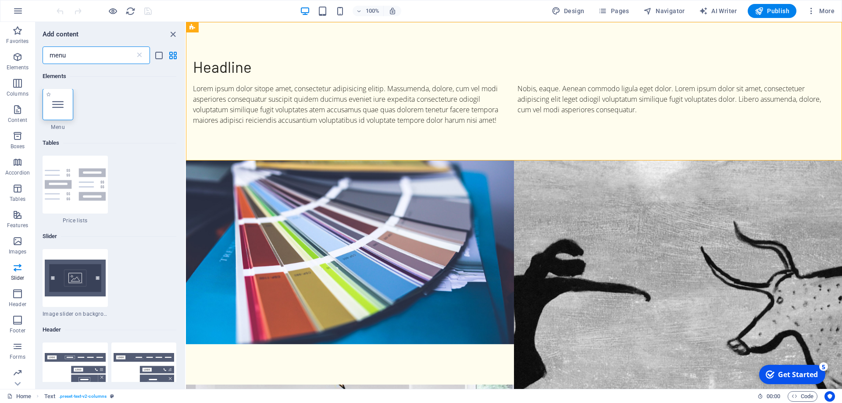
scroll to position [0, 0]
type input "menu"
click at [60, 113] on div at bounding box center [58, 105] width 31 height 32
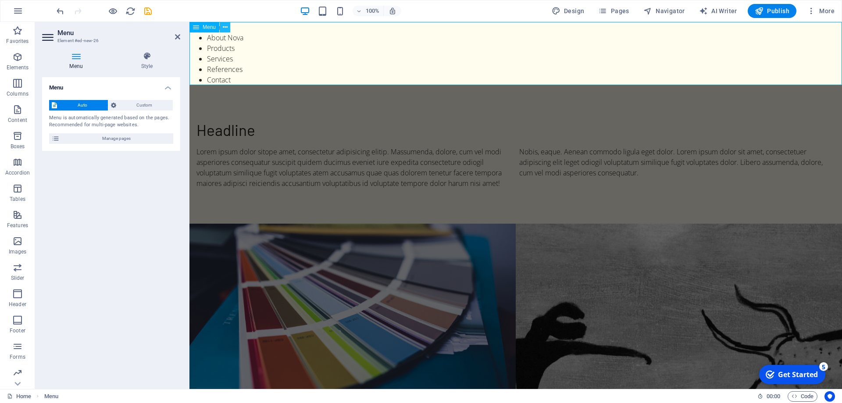
click at [225, 29] on icon at bounding box center [225, 27] width 5 height 9
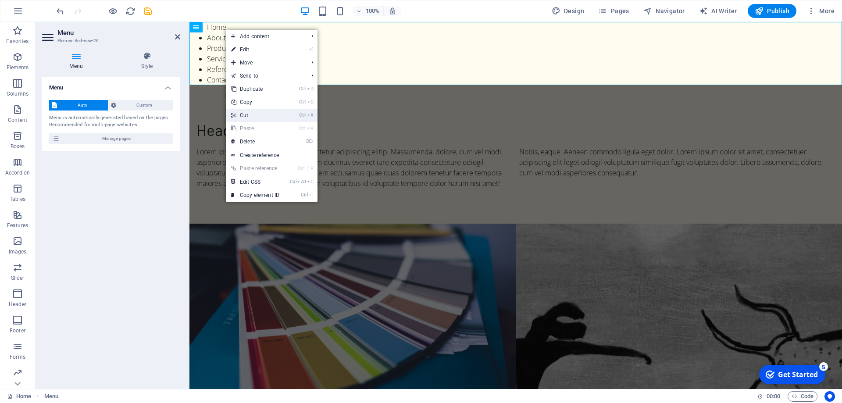
click at [262, 118] on link "Ctrl X Cut" at bounding box center [255, 115] width 59 height 13
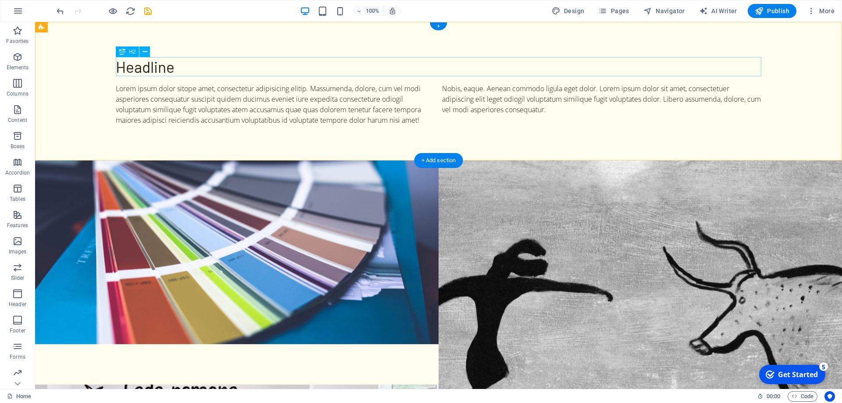
click at [341, 69] on div "Headline" at bounding box center [439, 66] width 646 height 19
click at [58, 14] on icon "undo" at bounding box center [60, 11] width 10 height 10
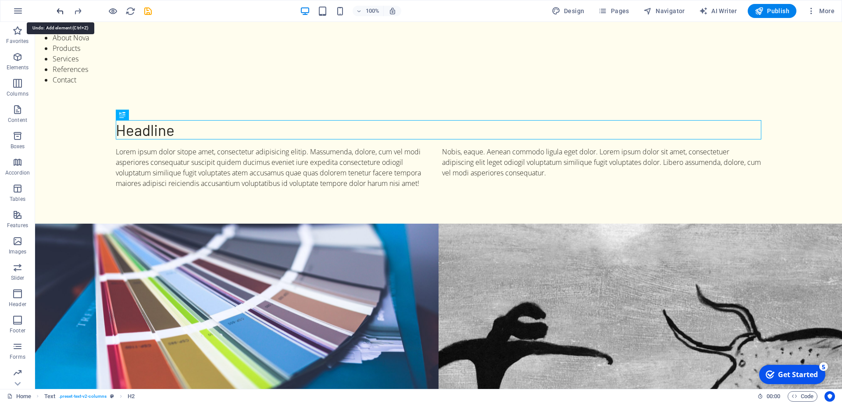
click at [58, 14] on icon "undo" at bounding box center [60, 11] width 10 height 10
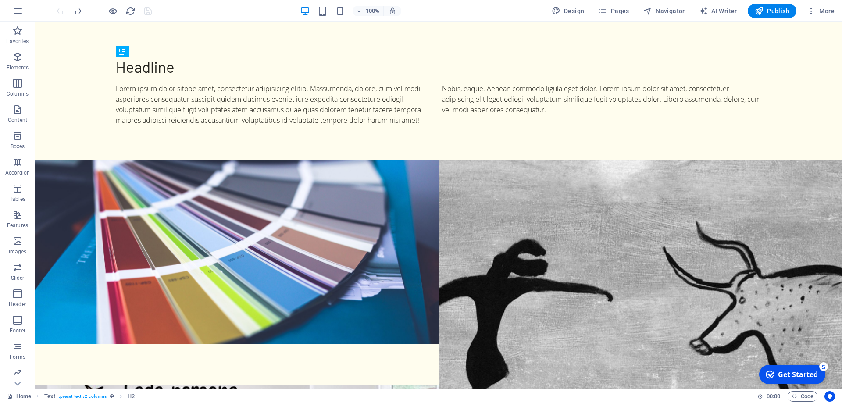
click at [58, 14] on div at bounding box center [104, 11] width 98 height 14
click at [17, 13] on icon "button" at bounding box center [18, 11] width 11 height 11
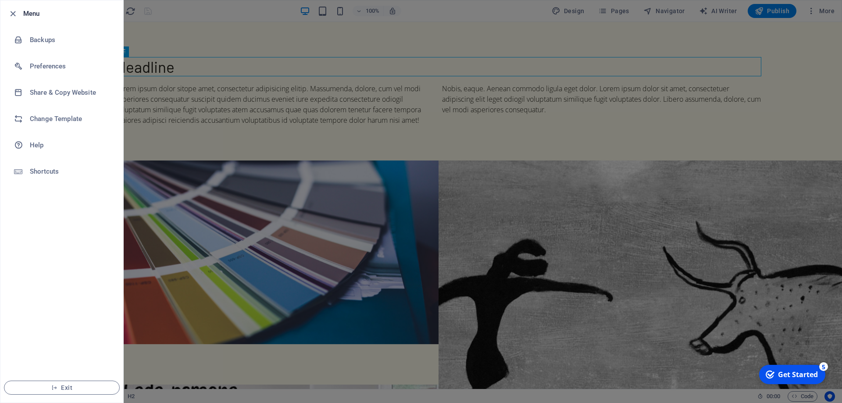
click at [17, 13] on icon "button" at bounding box center [13, 14] width 10 height 10
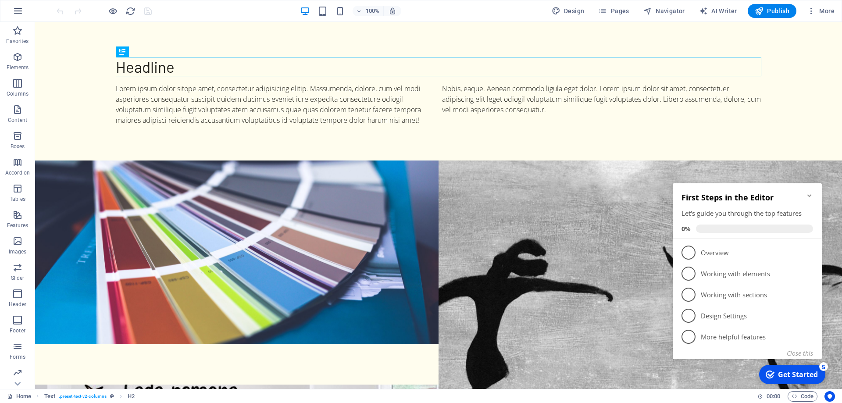
click at [18, 15] on icon "button" at bounding box center [18, 11] width 11 height 11
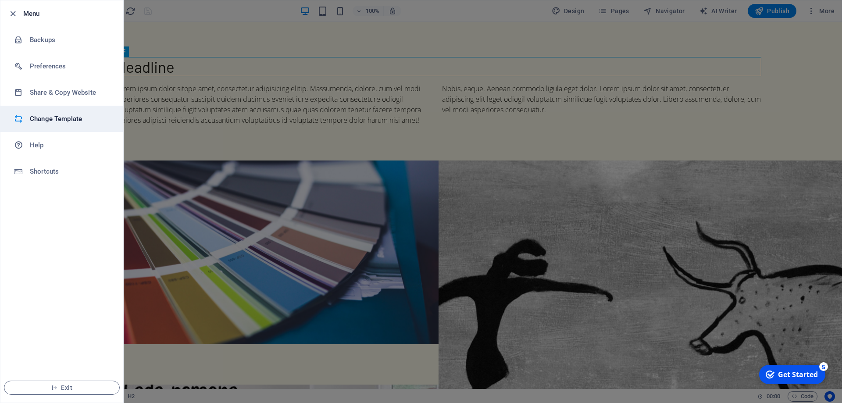
click at [36, 116] on h6 "Change Template" at bounding box center [70, 119] width 81 height 11
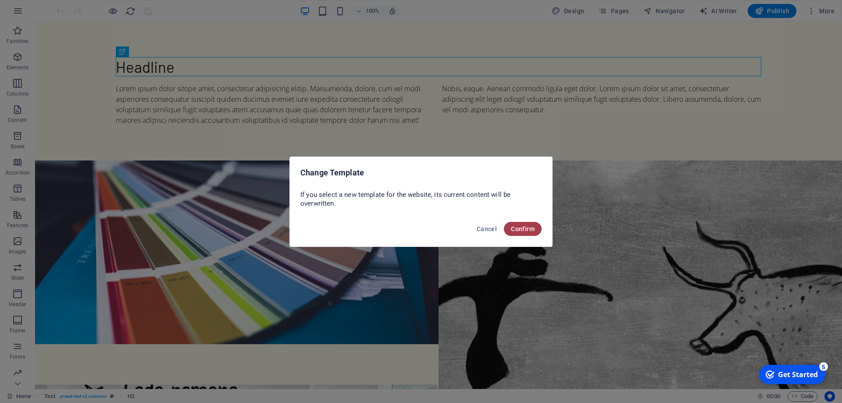
click at [525, 232] on span "Confirm" at bounding box center [523, 228] width 24 height 7
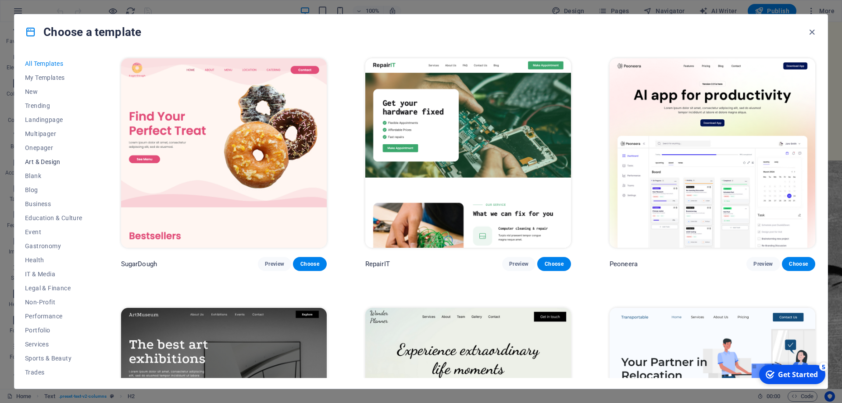
click at [46, 165] on span "Art & Design" at bounding box center [53, 161] width 57 height 7
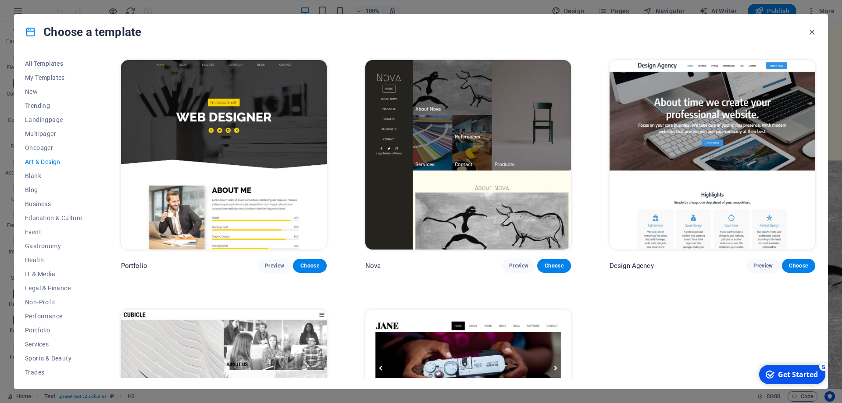
scroll to position [750, 0]
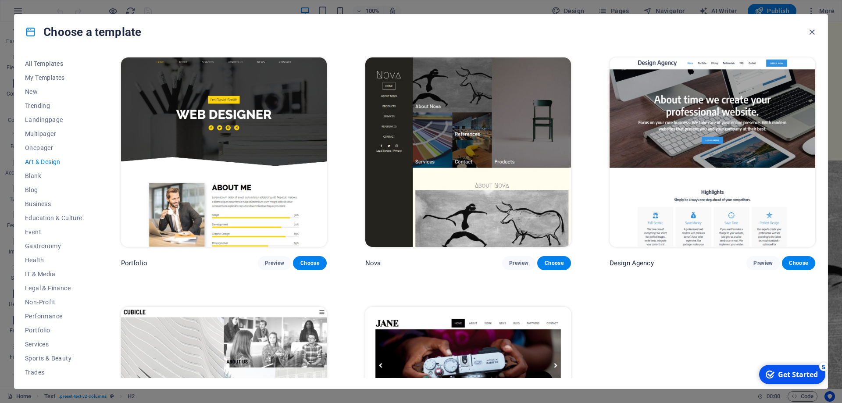
click at [666, 133] on img at bounding box center [713, 151] width 206 height 189
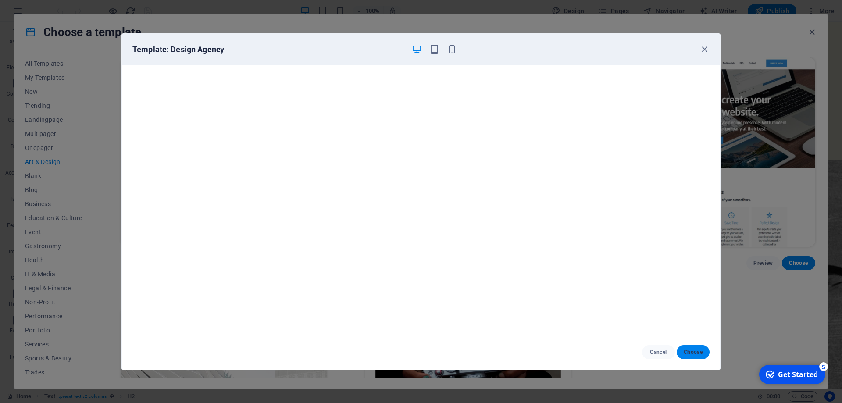
click at [700, 348] on button "Choose" at bounding box center [693, 352] width 33 height 14
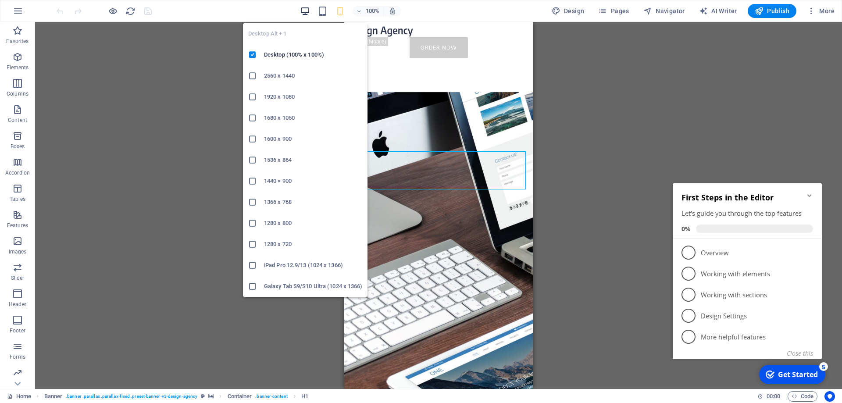
click at [308, 12] on icon "button" at bounding box center [305, 11] width 10 height 10
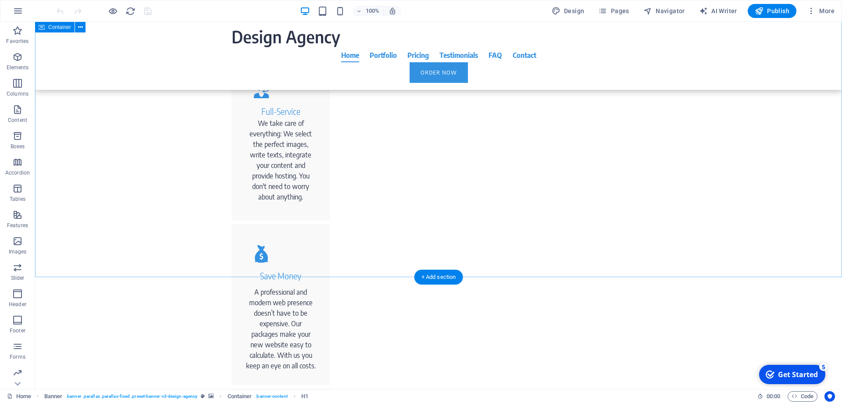
scroll to position [403, 0]
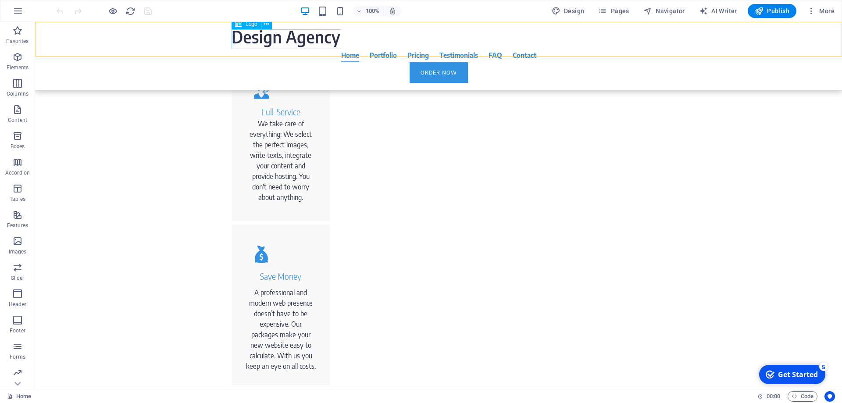
click at [270, 39] on div at bounding box center [439, 38] width 414 height 19
click at [267, 25] on icon at bounding box center [266, 24] width 5 height 9
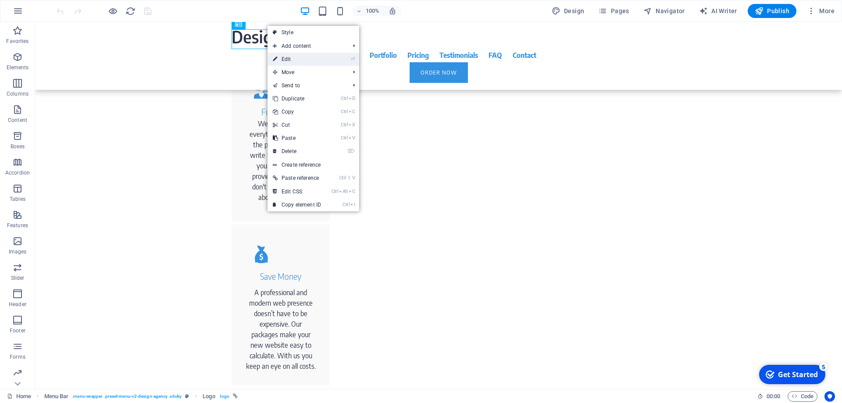
click at [289, 61] on link "⏎ Edit" at bounding box center [297, 59] width 59 height 13
select select "px"
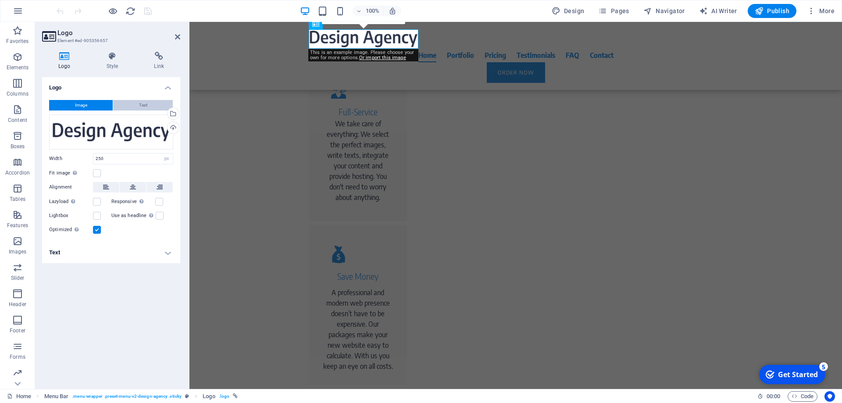
click at [137, 101] on button "Text" at bounding box center [143, 105] width 60 height 11
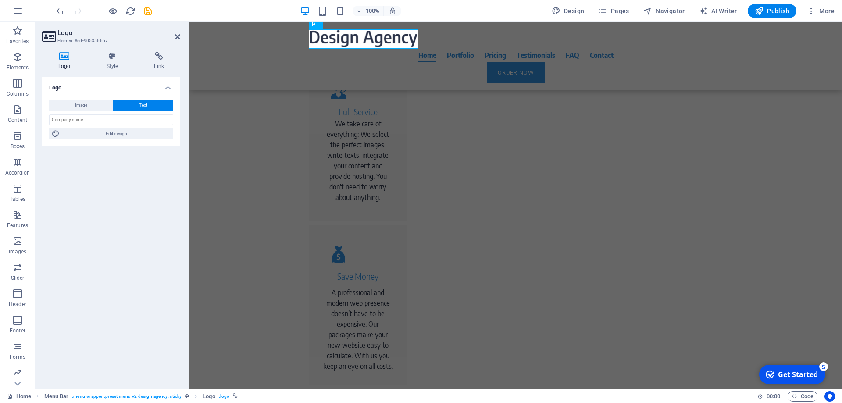
scroll to position [445, 0]
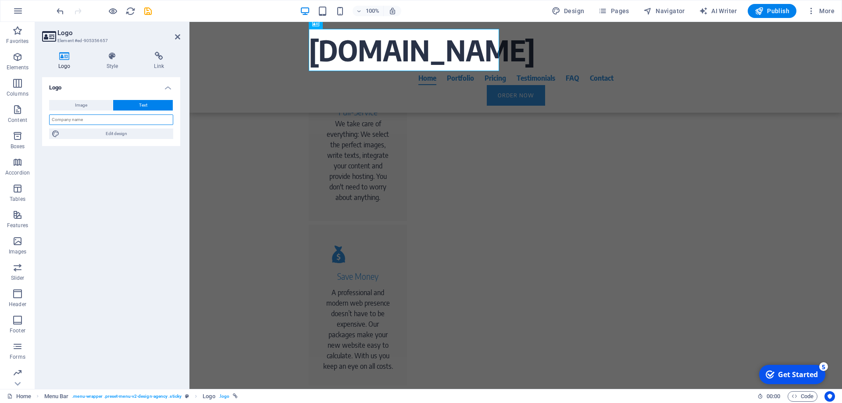
click at [91, 124] on input "text" at bounding box center [111, 119] width 124 height 11
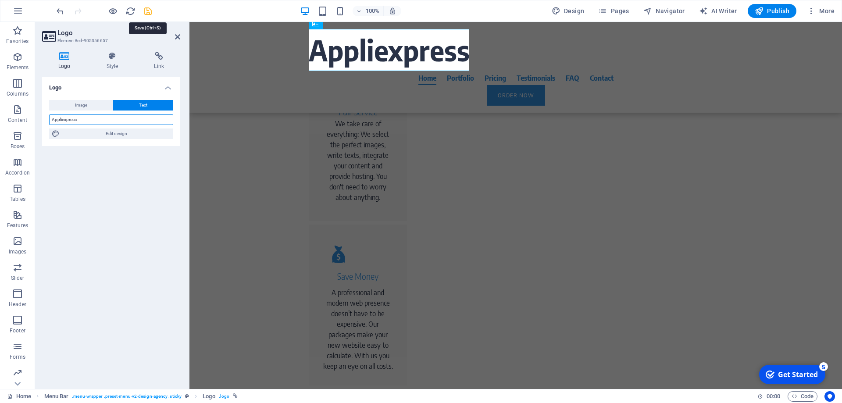
type input "Appliexpress"
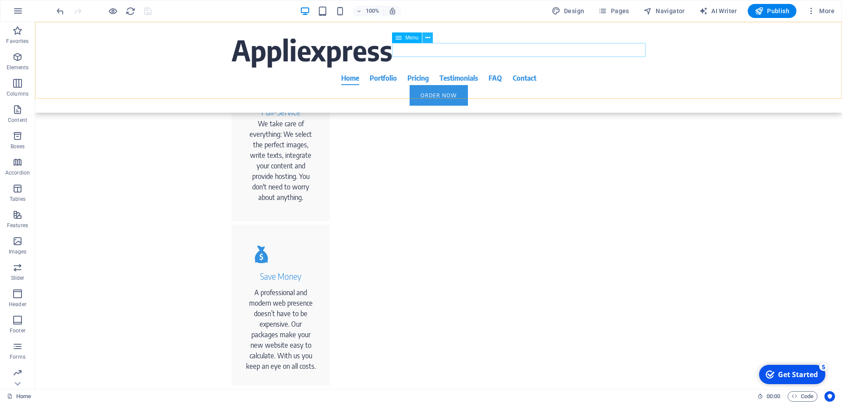
click at [432, 38] on button at bounding box center [427, 37] width 11 height 11
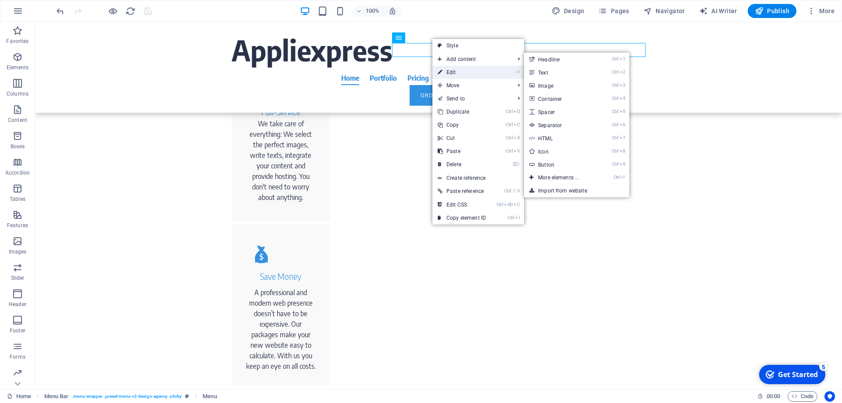
click at [449, 71] on link "⏎ Edit" at bounding box center [461, 72] width 59 height 13
select select
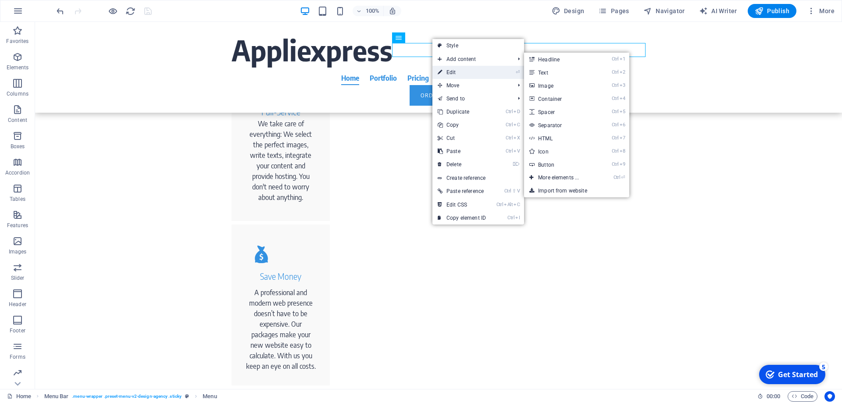
select select
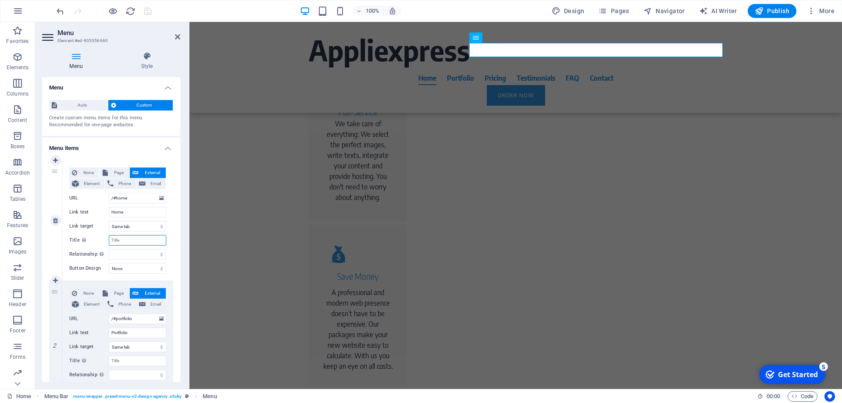
click at [132, 243] on input "Title Additional link description, should not be the same as the link text. The…" at bounding box center [137, 240] width 57 height 11
click at [125, 240] on input "Title Additional link description, should not be the same as the link text. The…" at bounding box center [137, 240] width 57 height 11
type input "Inicio"
select select
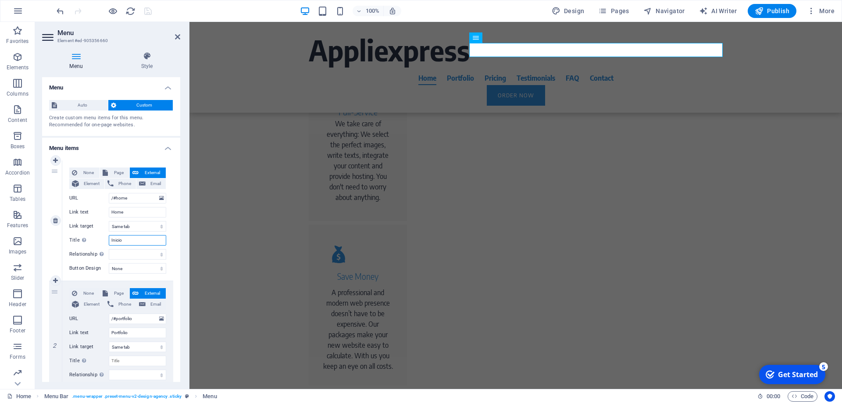
select select
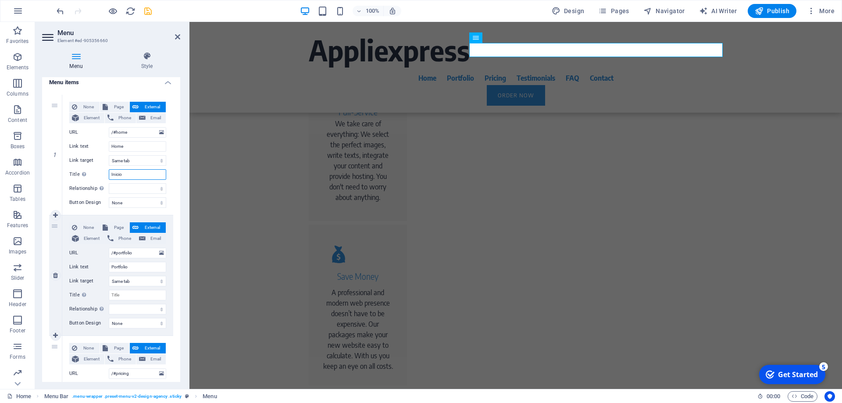
scroll to position [79, 0]
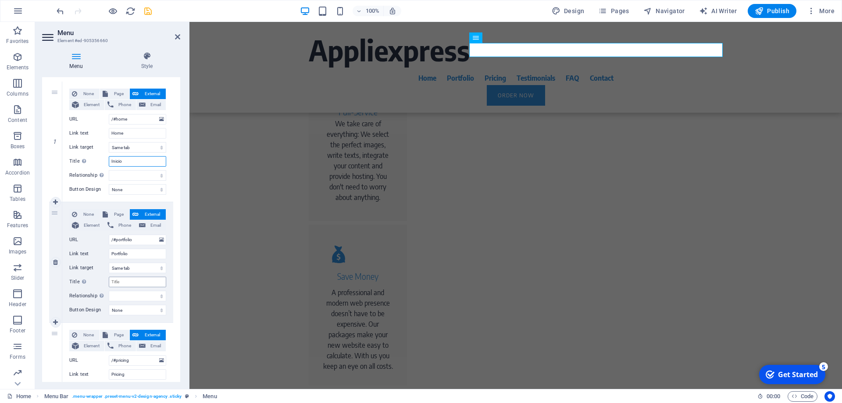
type input "Inicio"
click at [130, 282] on input "Title Additional link description, should not be the same as the link text. The…" at bounding box center [137, 282] width 57 height 11
type input "Po"
select select
type input "Por"
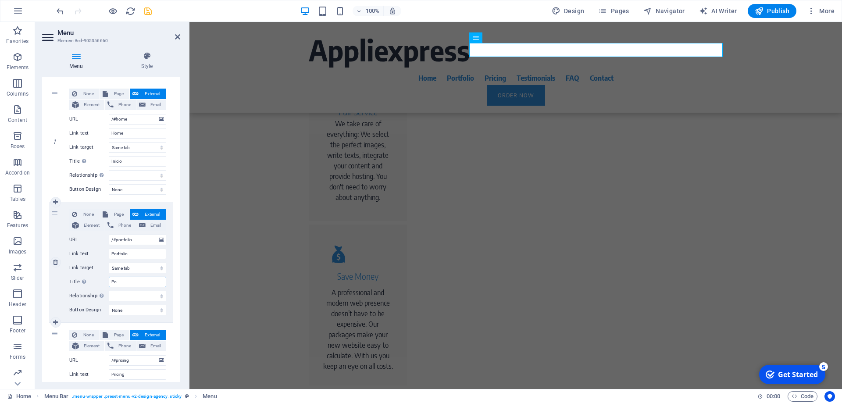
select select
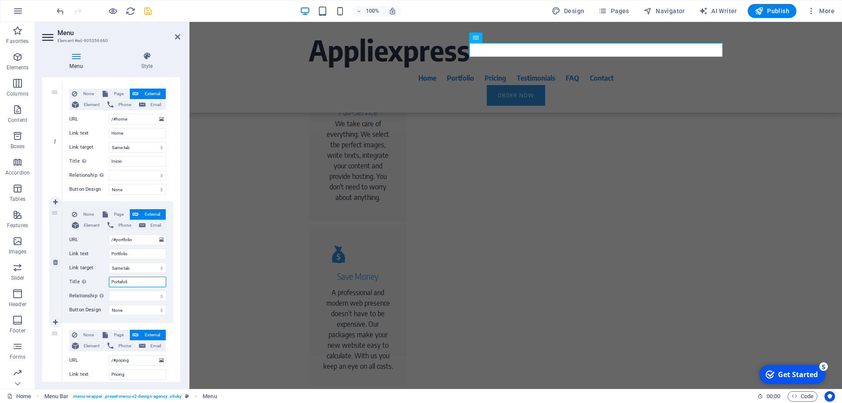
type input "Portafolio"
select select
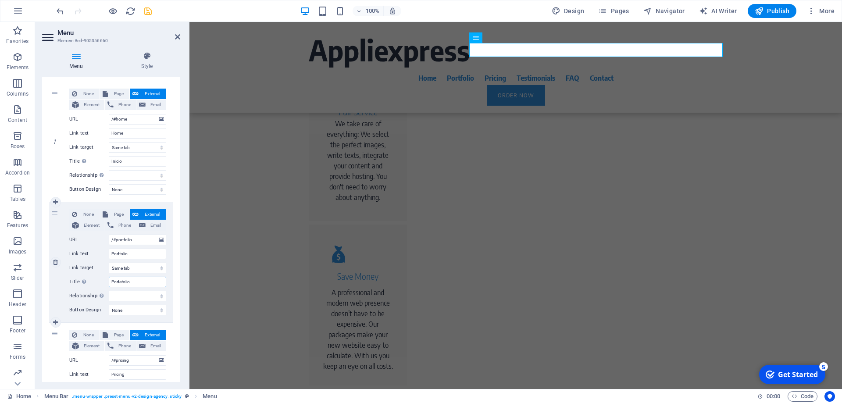
select select
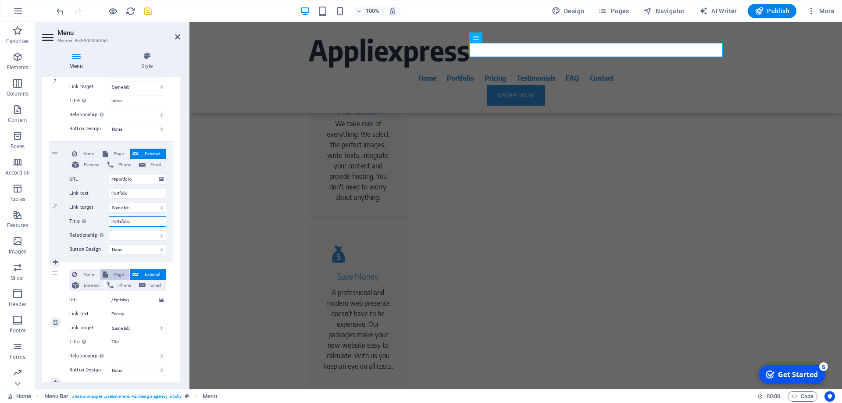
scroll to position [197, 0]
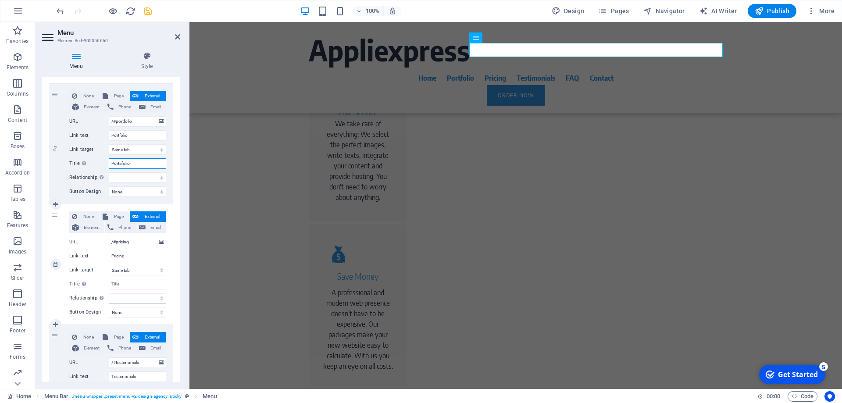
type input "Portafolio"
click at [109, 293] on select "alternate author bookmark external help license next nofollow noreferrer noopen…" at bounding box center [137, 298] width 57 height 11
click at [121, 297] on select "alternate author bookmark external help license next nofollow noreferrer noopen…" at bounding box center [137, 298] width 57 height 11
click at [123, 288] on input "Title Additional link description, should not be the same as the link text. The…" at bounding box center [137, 284] width 57 height 11
type input "Precios"
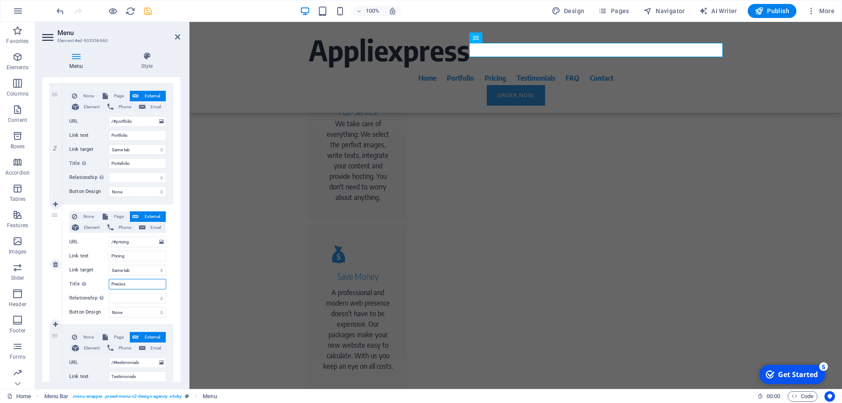
select select
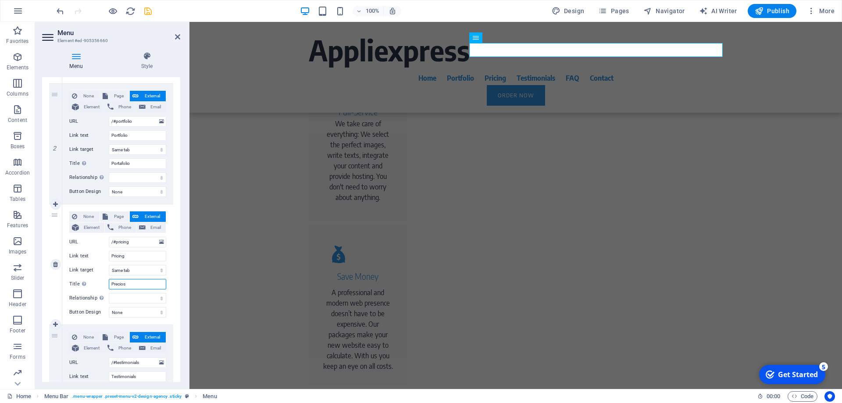
select select
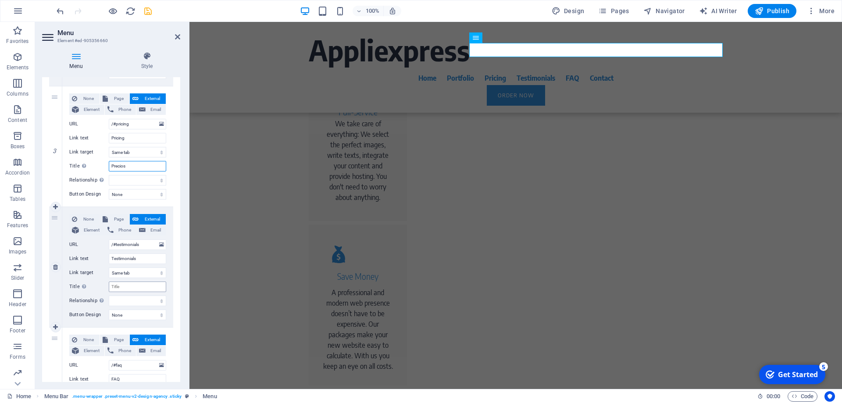
scroll to position [316, 0]
type input "Precios"
click at [129, 284] on input "Title Additional link description, should not be the same as the link text. The…" at bounding box center [137, 286] width 57 height 11
type input "Testimonios"
select select
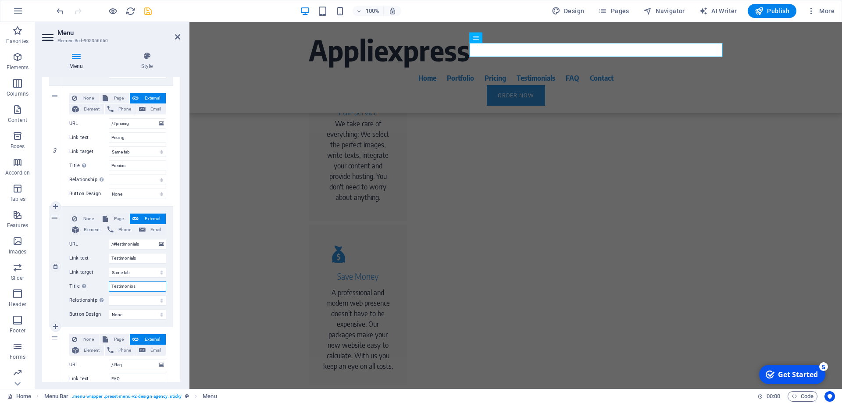
select select
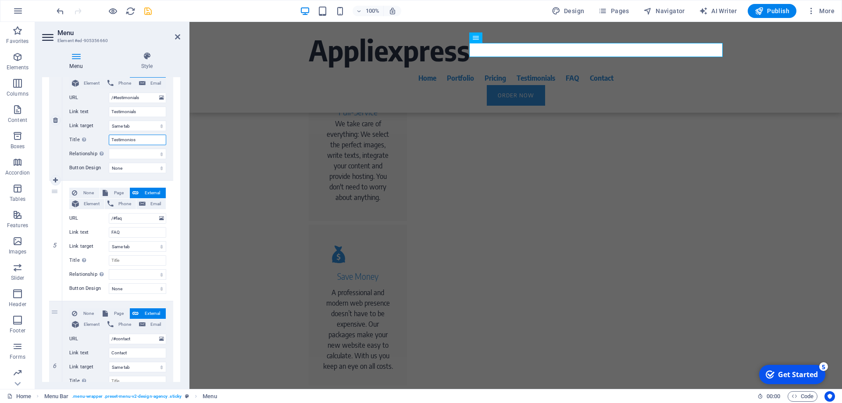
scroll to position [474, 0]
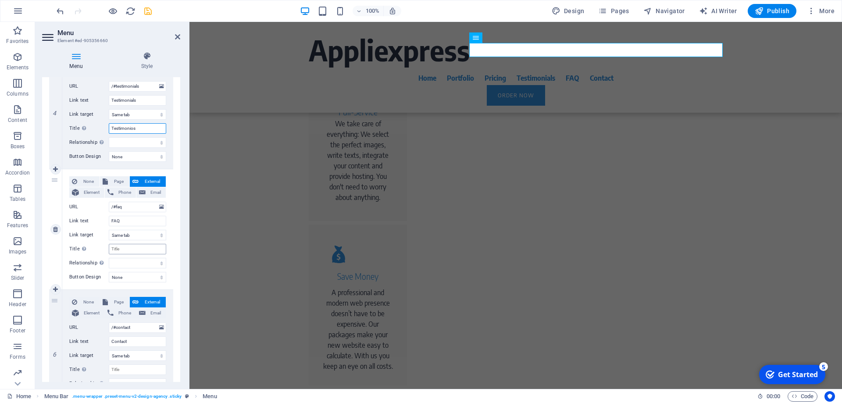
type input "Testimonios"
click at [127, 252] on input "Title Additional link description, should not be the same as the link text. The…" at bounding box center [137, 249] width 57 height 11
type input "FAQ"
select select
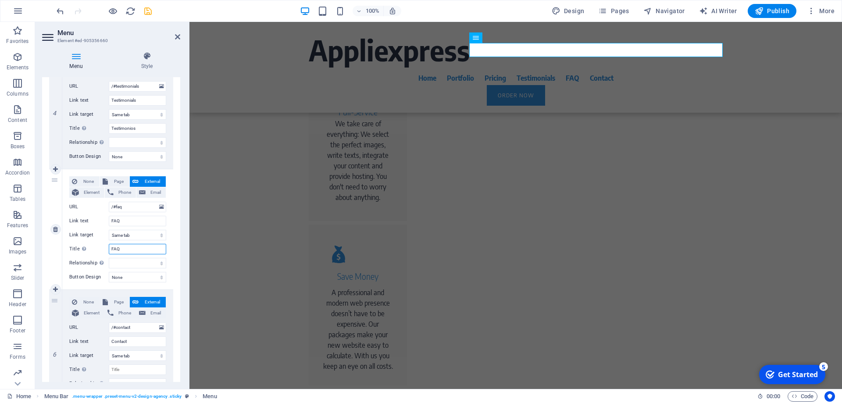
select select
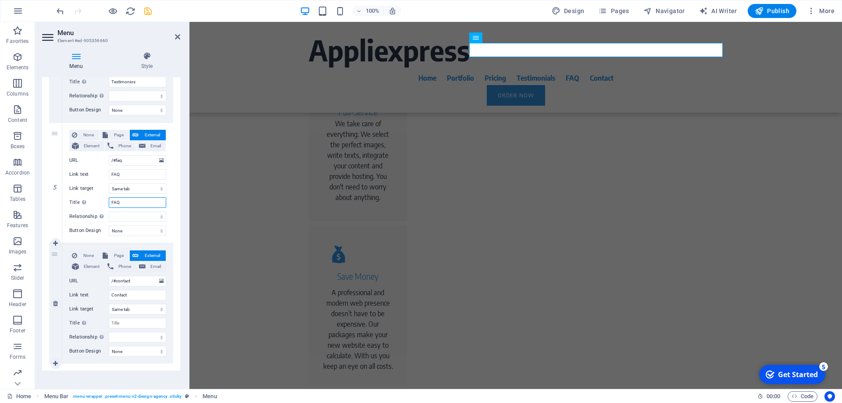
scroll to position [527, 0]
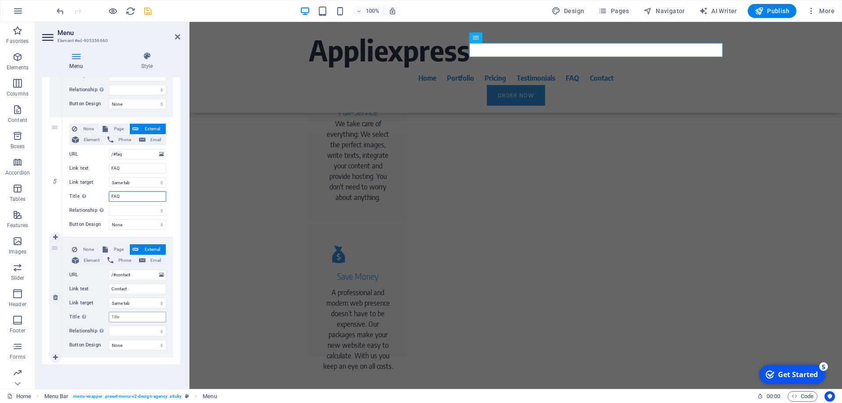
type input "FAQ"
click at [131, 315] on input "Title Additional link description, should not be the same as the link text. The…" at bounding box center [137, 317] width 57 height 11
type input "Contacto"
select select
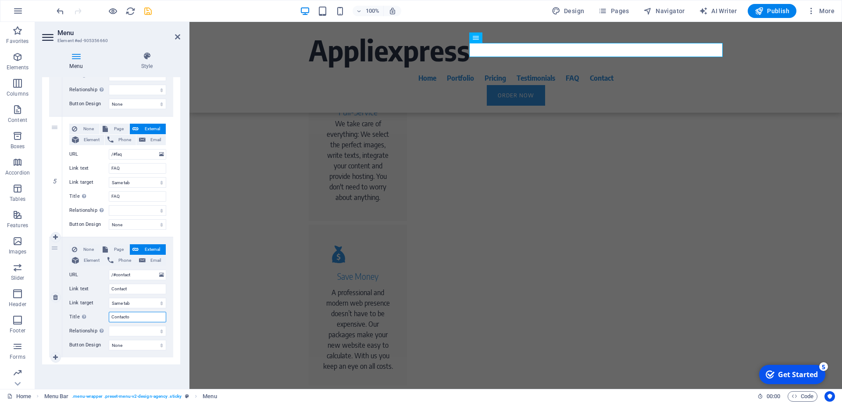
select select
type input "Contacto"
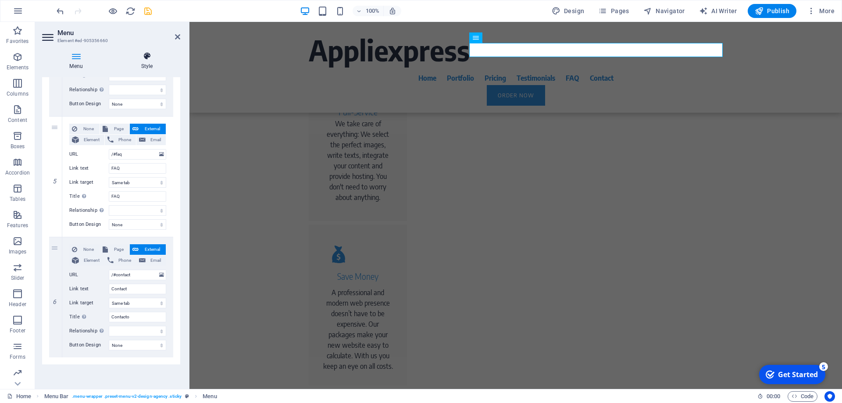
click at [144, 67] on h4 "Style" at bounding box center [147, 61] width 67 height 18
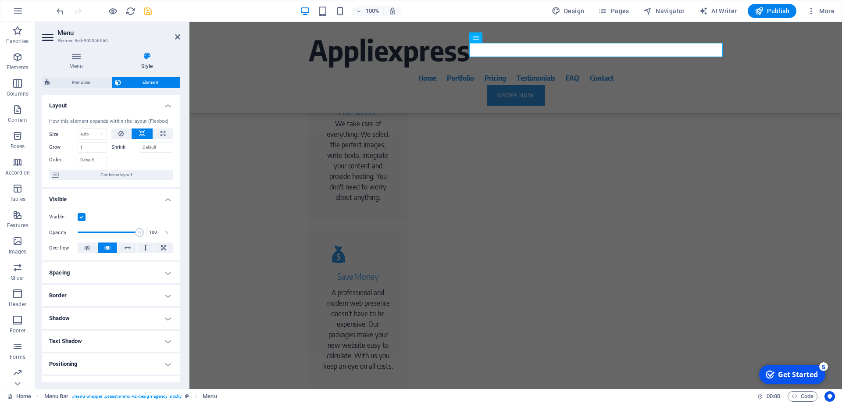
scroll to position [84, 0]
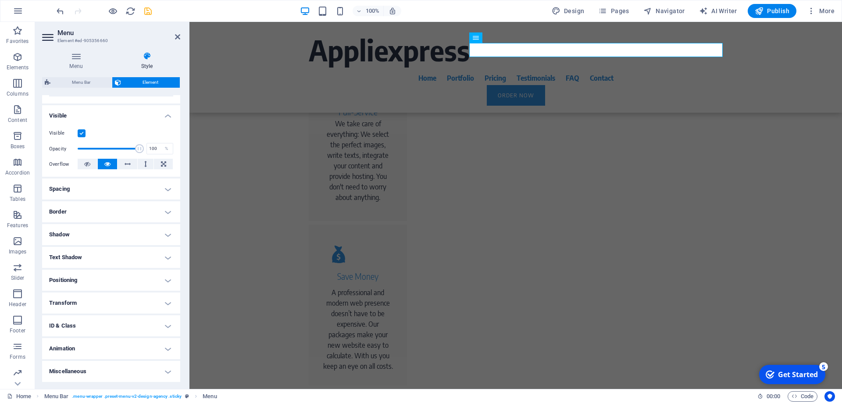
click at [92, 259] on h4 "Text Shadow" at bounding box center [111, 257] width 138 height 21
click at [95, 257] on h4 "Text Shadow" at bounding box center [111, 255] width 138 height 16
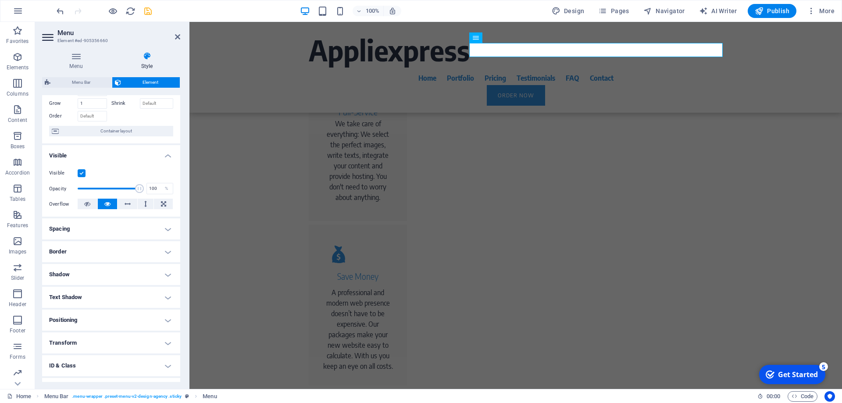
scroll to position [79, 0]
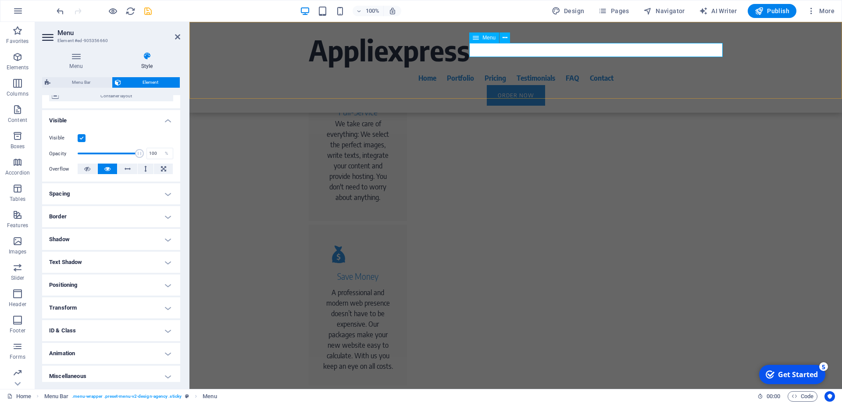
click at [505, 71] on nav "Home Portfolio Pricing Testimonials FAQ Contact" at bounding box center [516, 78] width 414 height 14
click at [0, 0] on icon at bounding box center [0, 0] width 0 height 0
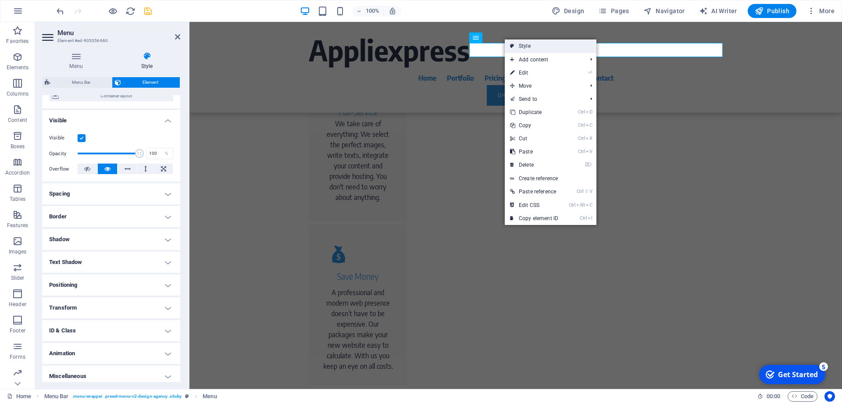
click at [514, 49] on icon at bounding box center [512, 45] width 4 height 13
select select "rem"
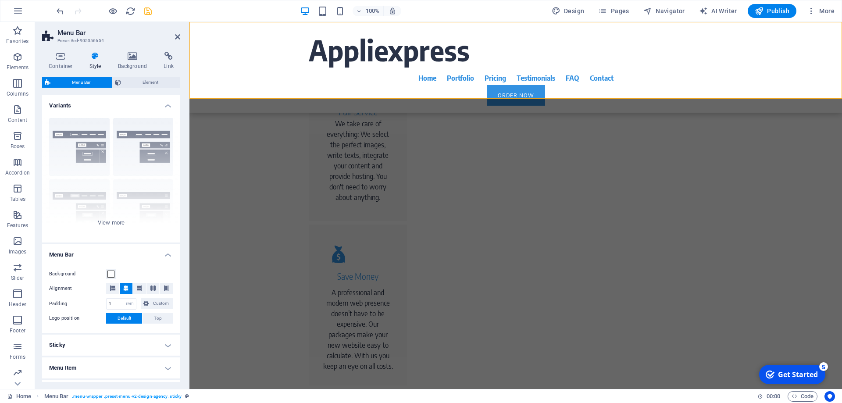
click at [94, 64] on h4 "Style" at bounding box center [97, 61] width 29 height 18
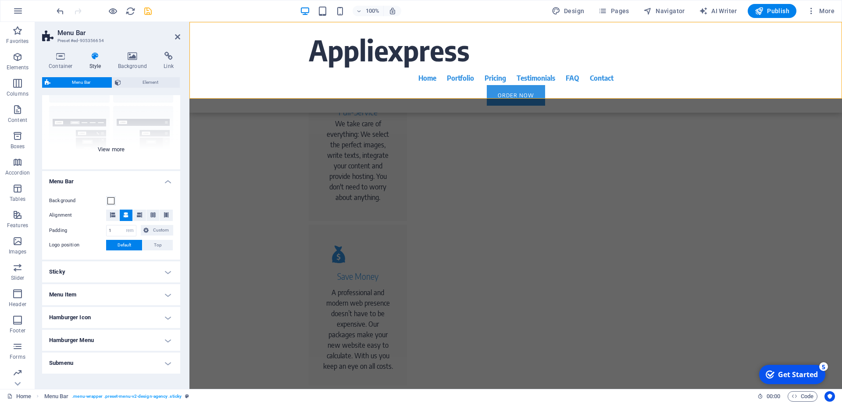
scroll to position [60, 0]
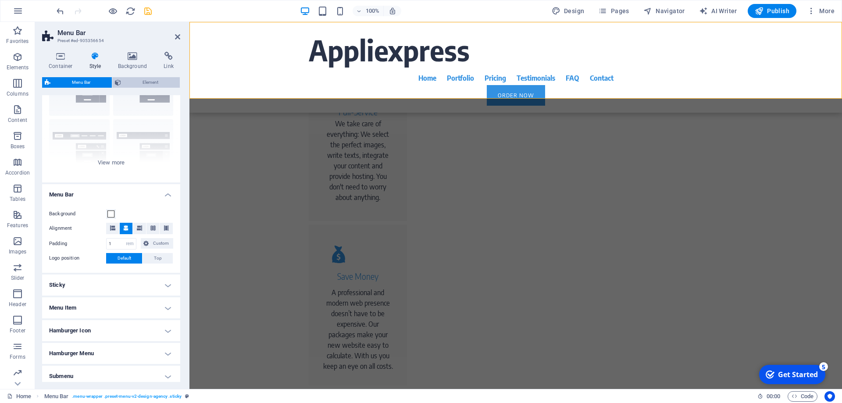
click at [137, 83] on span "Element" at bounding box center [151, 82] width 54 height 11
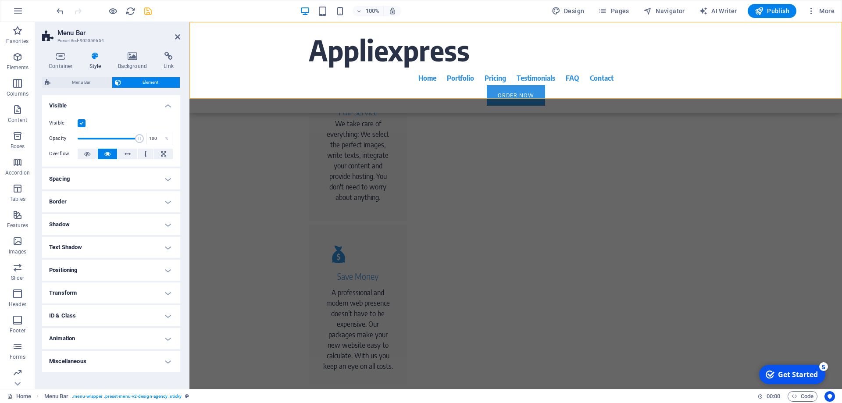
click at [96, 64] on h4 "Style" at bounding box center [97, 61] width 29 height 18
click at [138, 63] on h4 "Background" at bounding box center [134, 61] width 46 height 18
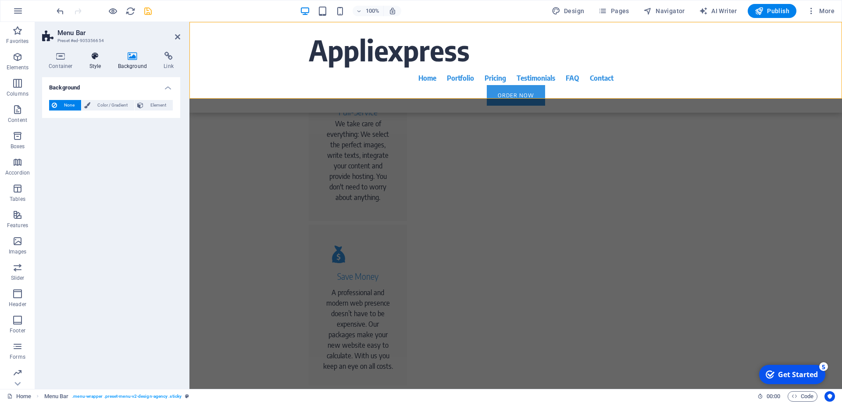
click at [97, 60] on icon at bounding box center [95, 56] width 25 height 9
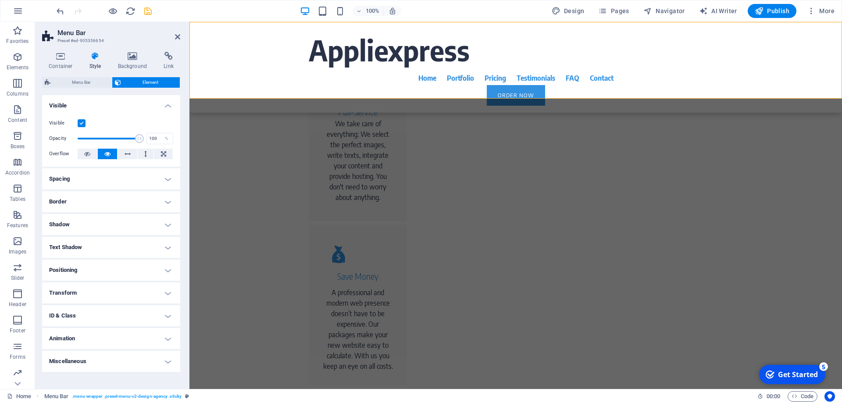
click at [96, 242] on h4 "Text Shadow" at bounding box center [111, 247] width 138 height 21
click at [101, 181] on h4 "Spacing" at bounding box center [111, 178] width 138 height 21
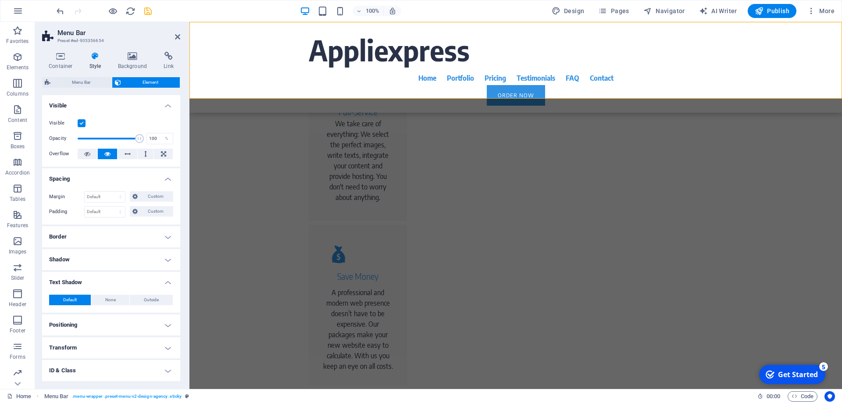
click at [104, 243] on h4 "Border" at bounding box center [111, 236] width 138 height 21
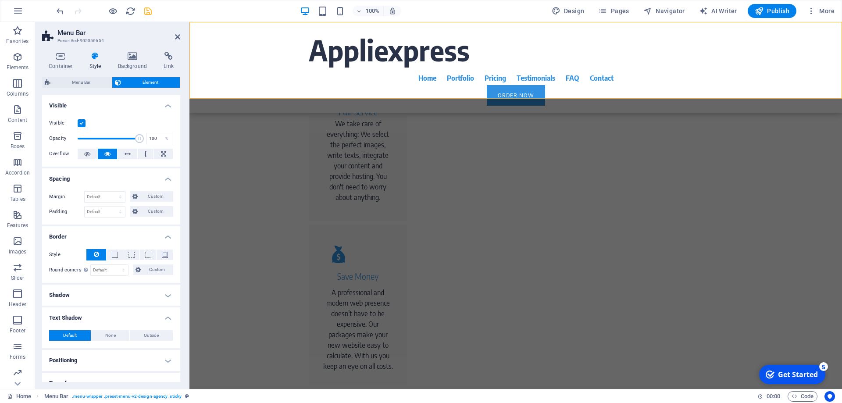
click at [98, 300] on h4 "Shadow" at bounding box center [111, 295] width 138 height 21
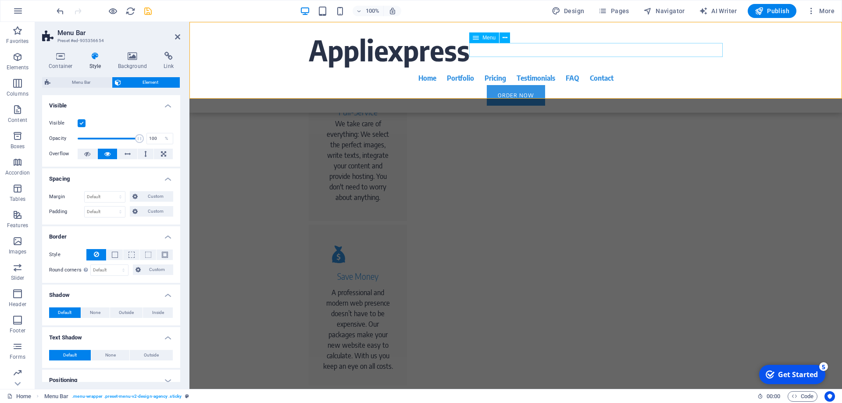
click at [507, 71] on nav "Home Portfolio Pricing Testimonials FAQ Contact" at bounding box center [516, 78] width 414 height 14
click at [0, 0] on icon at bounding box center [0, 0] width 0 height 0
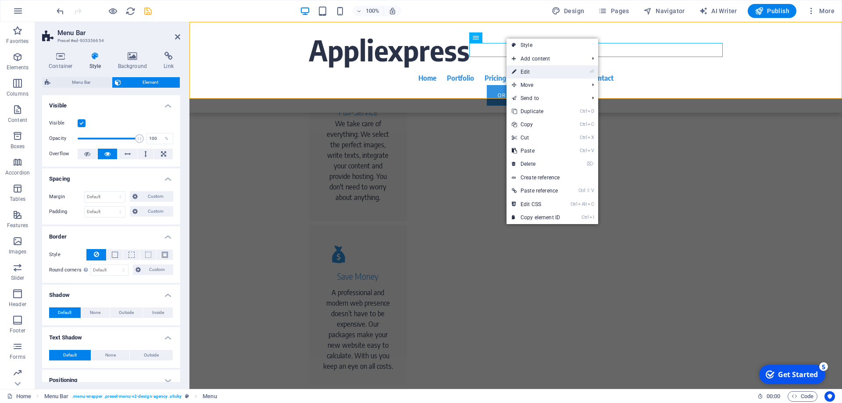
click at [525, 71] on link "⏎ Edit" at bounding box center [536, 71] width 59 height 13
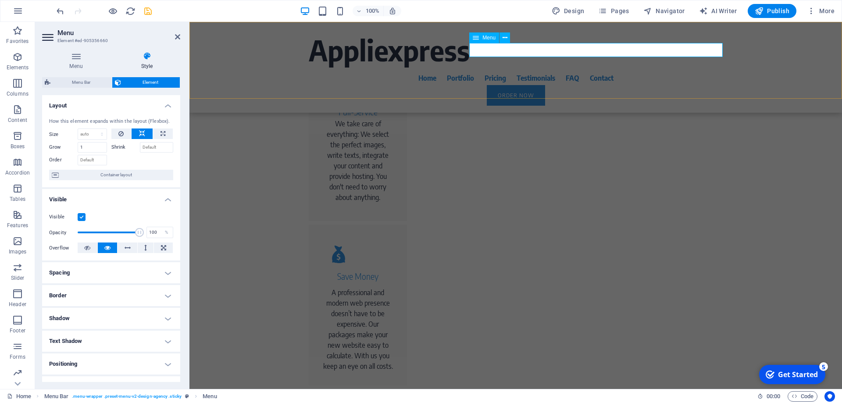
click at [506, 71] on nav "Home Portfolio Pricing Testimonials FAQ Contact" at bounding box center [516, 78] width 414 height 14
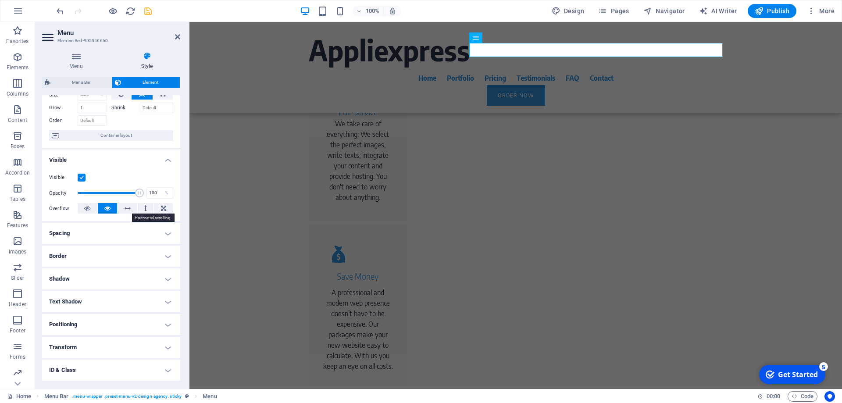
scroll to position [0, 0]
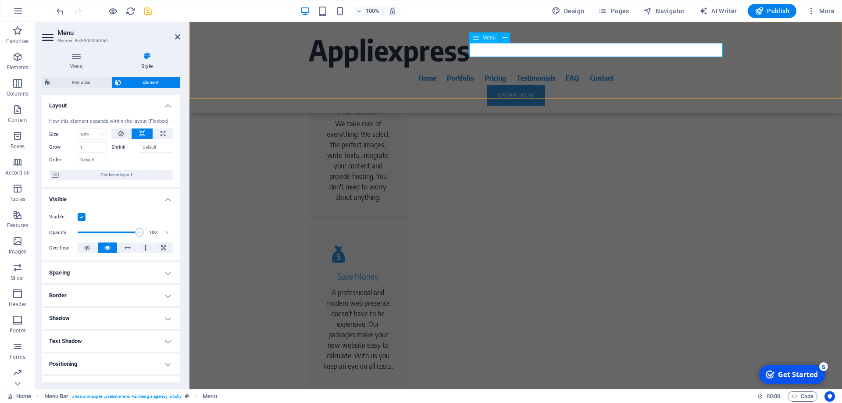
click at [502, 71] on nav "Home Portfolio Pricing Testimonials FAQ Contact" at bounding box center [516, 78] width 414 height 14
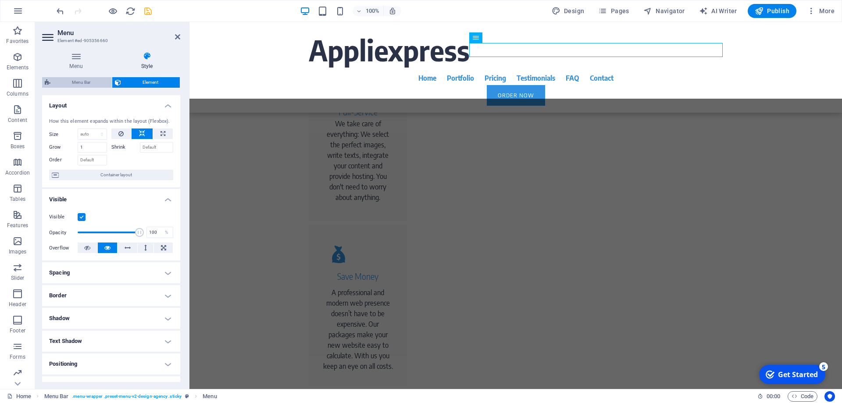
click at [69, 79] on span "Menu Bar" at bounding box center [81, 82] width 56 height 11
select select "rem"
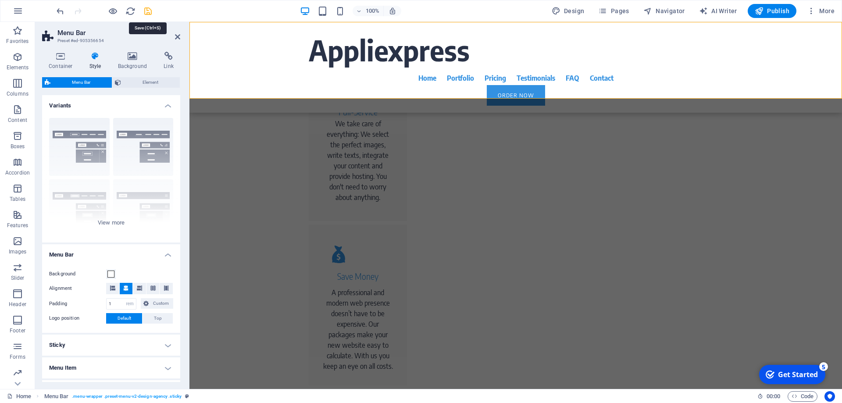
click at [150, 14] on icon "save" at bounding box center [148, 11] width 10 height 10
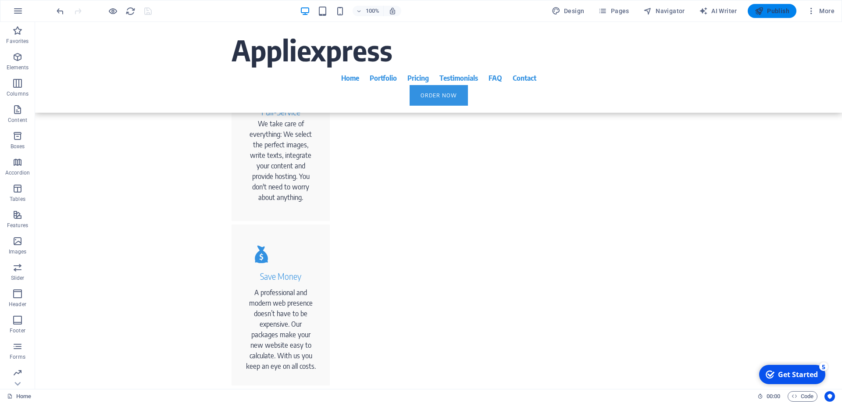
click at [773, 14] on span "Publish" at bounding box center [772, 11] width 35 height 9
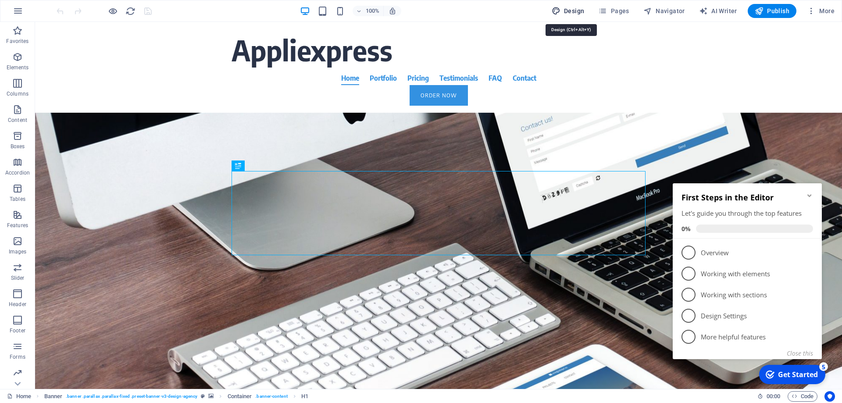
click at [584, 10] on span "Design" at bounding box center [568, 11] width 33 height 9
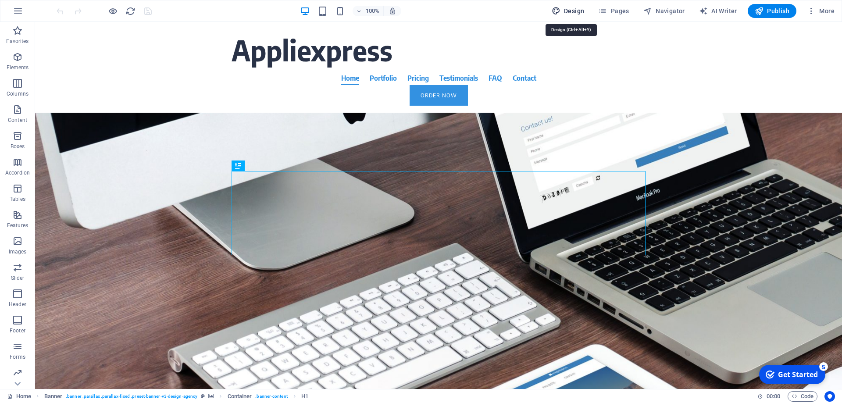
select select "rem"
select select "400"
select select "px"
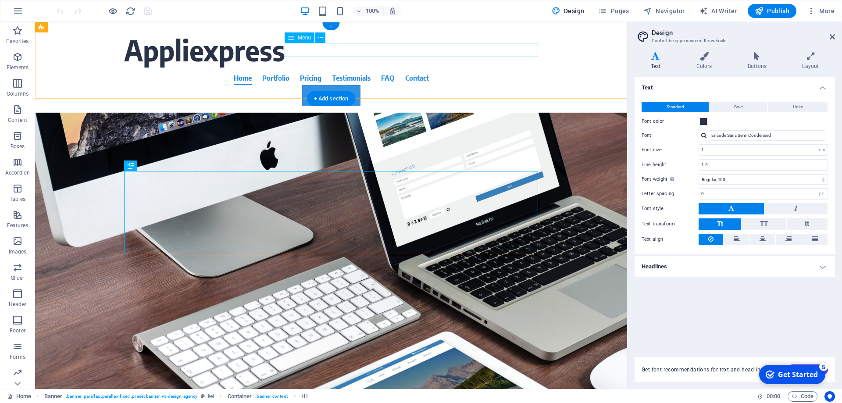
click at [510, 71] on nav "Home Portfolio Pricing Testimonials FAQ Contact" at bounding box center [331, 78] width 414 height 14
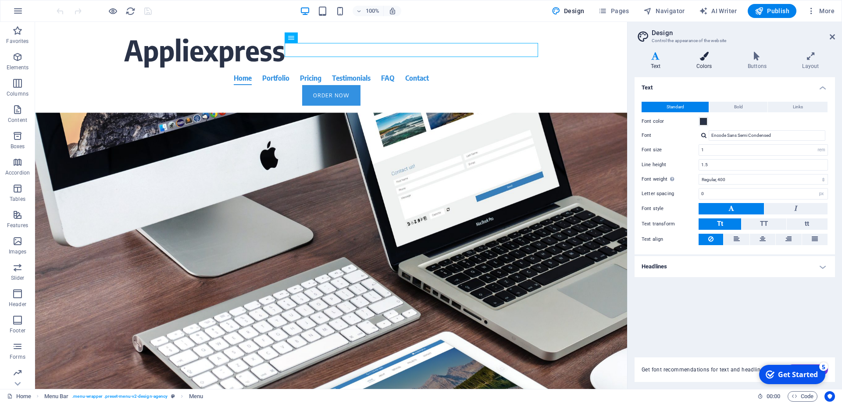
click at [700, 55] on icon at bounding box center [704, 56] width 48 height 9
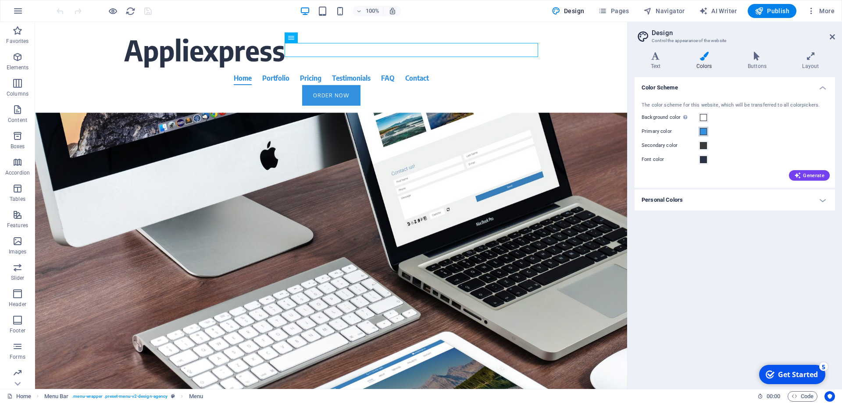
click at [705, 132] on span at bounding box center [703, 131] width 7 height 7
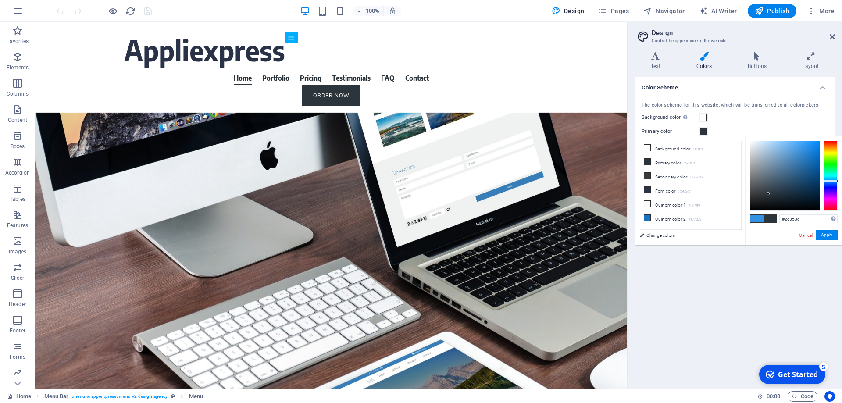
type input "#181b1d"
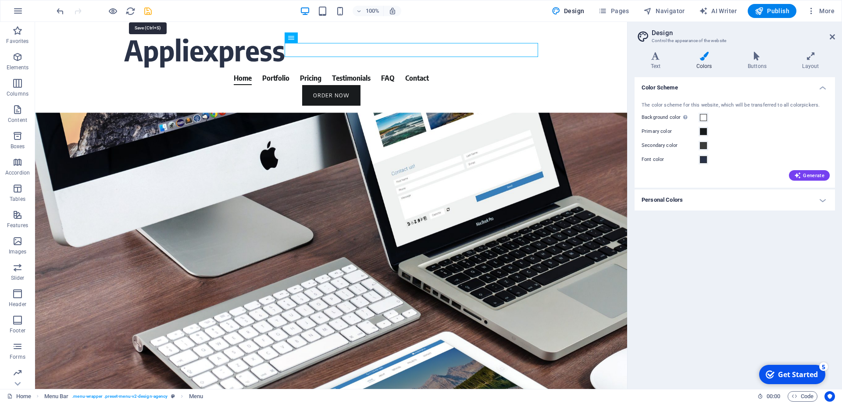
click at [147, 9] on icon "save" at bounding box center [148, 11] width 10 height 10
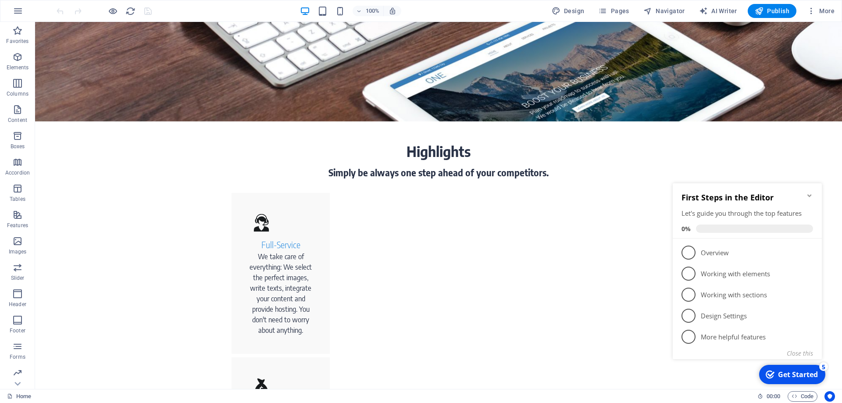
scroll to position [358, 0]
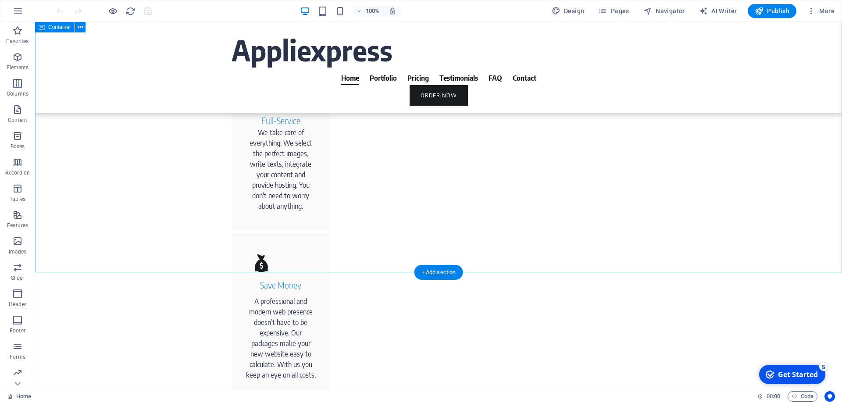
scroll to position [268, 0]
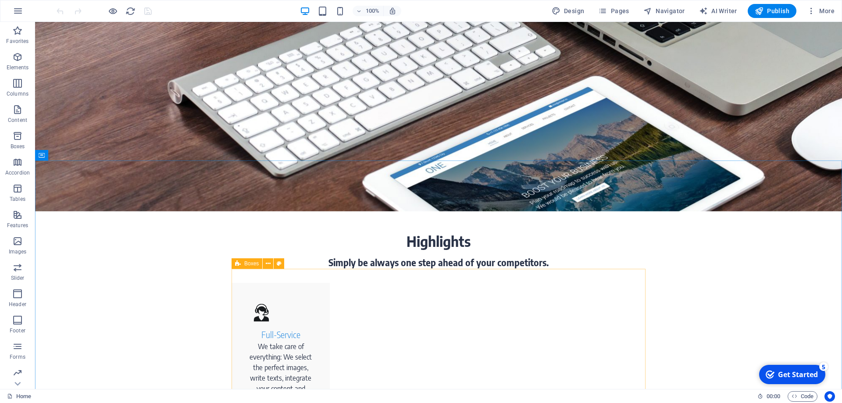
click at [238, 266] on icon at bounding box center [238, 263] width 6 height 11
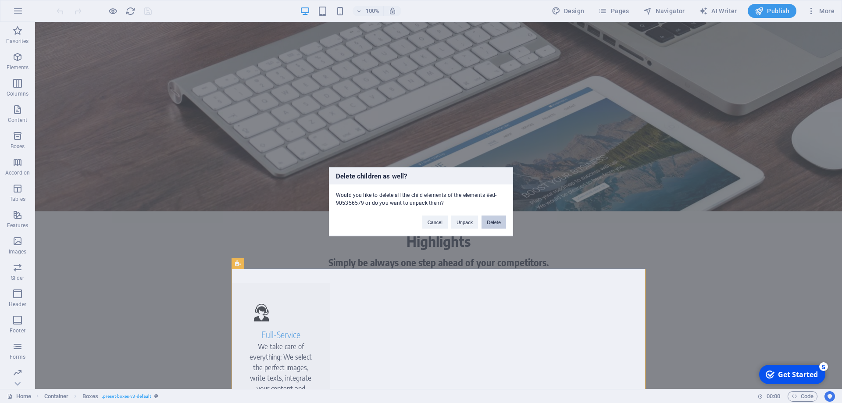
click at [488, 224] on button "Delete" at bounding box center [494, 221] width 25 height 13
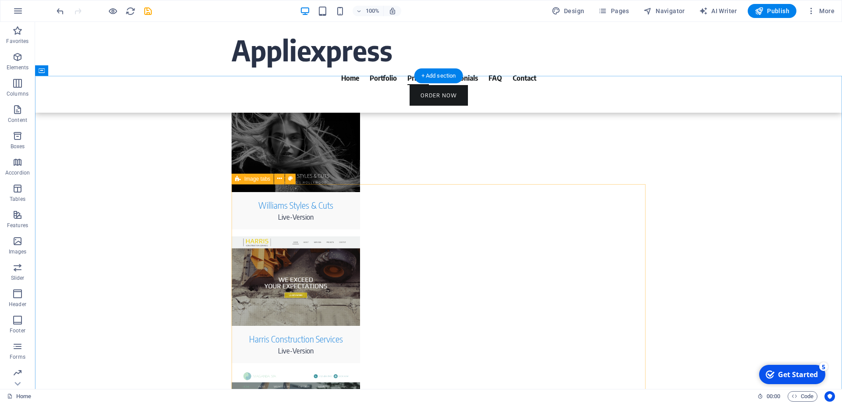
scroll to position [2237, 0]
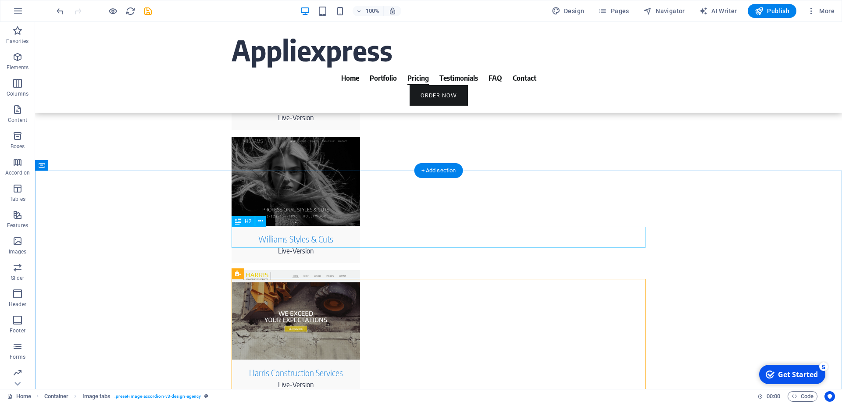
scroll to position [2192, 0]
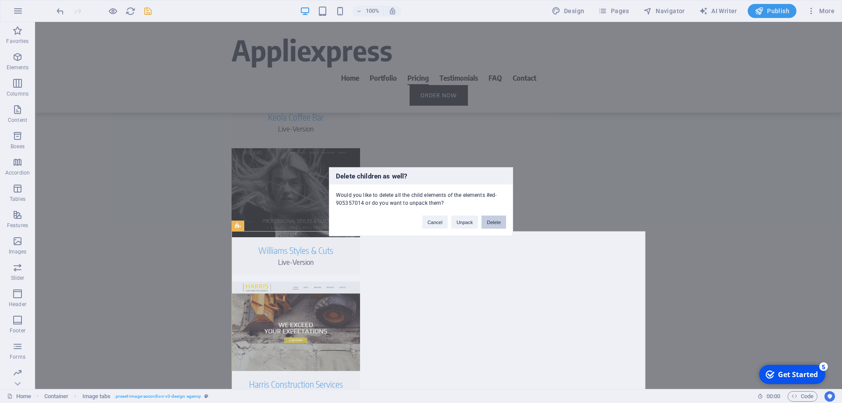
click at [493, 222] on button "Delete" at bounding box center [494, 221] width 25 height 13
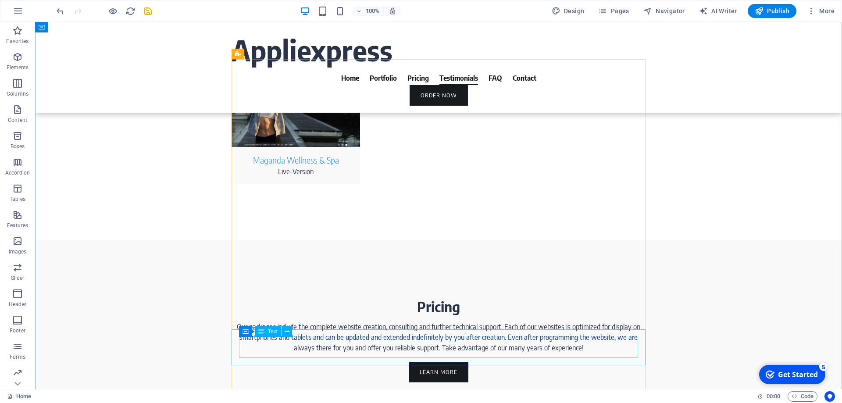
scroll to position [2416, 0]
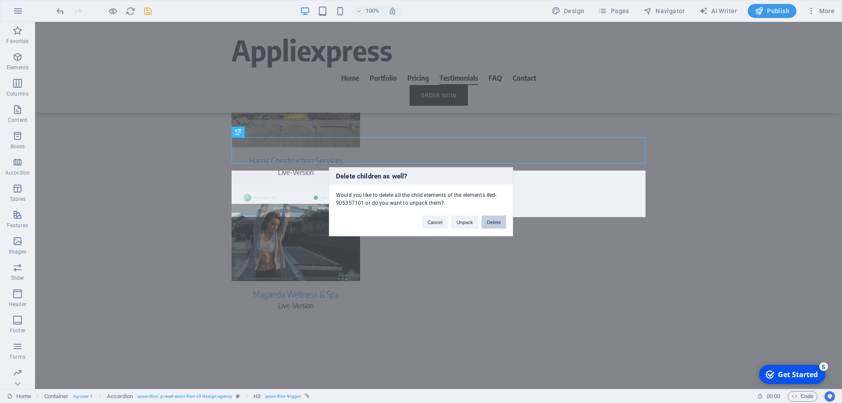
drag, startPoint x: 491, startPoint y: 226, endPoint x: 456, endPoint y: 204, distance: 41.6
click at [491, 226] on button "Delete" at bounding box center [494, 221] width 25 height 13
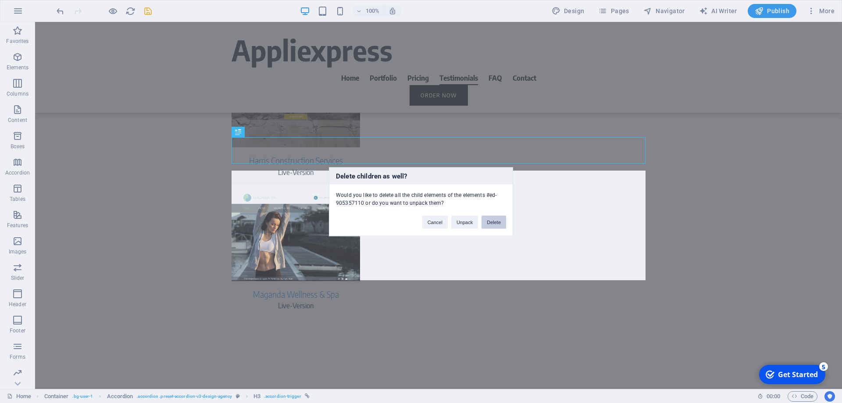
click at [493, 217] on button "Delete" at bounding box center [494, 221] width 25 height 13
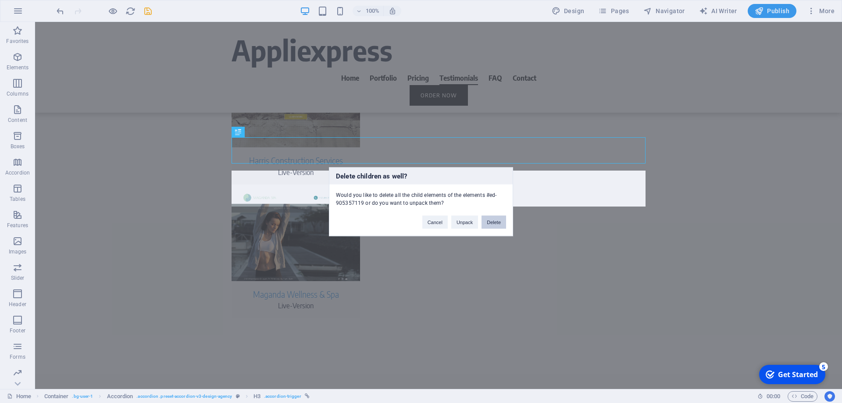
click at [487, 219] on button "Delete" at bounding box center [494, 221] width 25 height 13
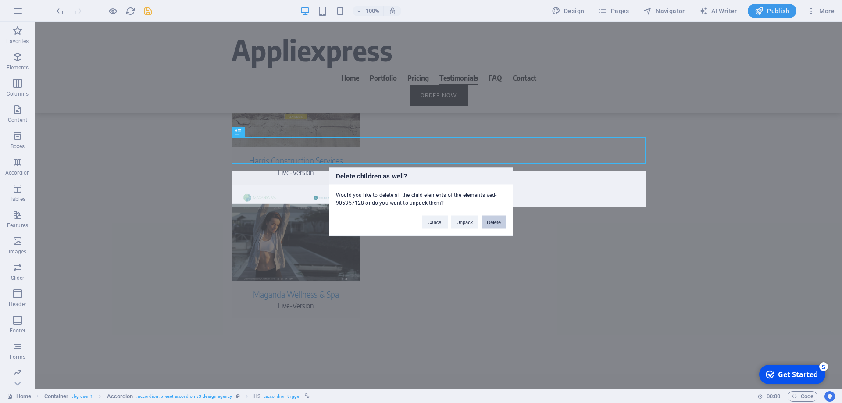
click at [486, 218] on button "Delete" at bounding box center [494, 221] width 25 height 13
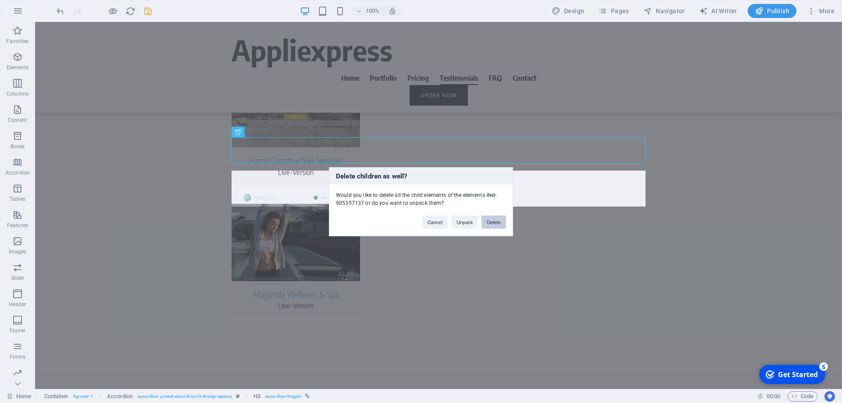
drag, startPoint x: 490, startPoint y: 222, endPoint x: 455, endPoint y: 196, distance: 43.3
click at [490, 222] on button "Delete" at bounding box center [494, 221] width 25 height 13
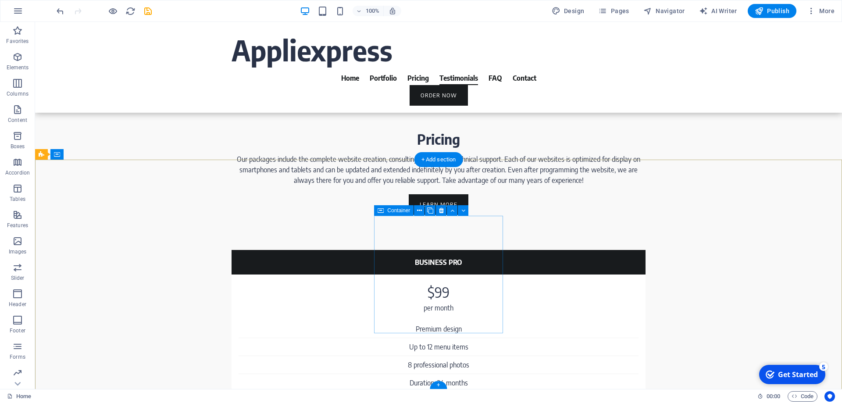
scroll to position [2718, 0]
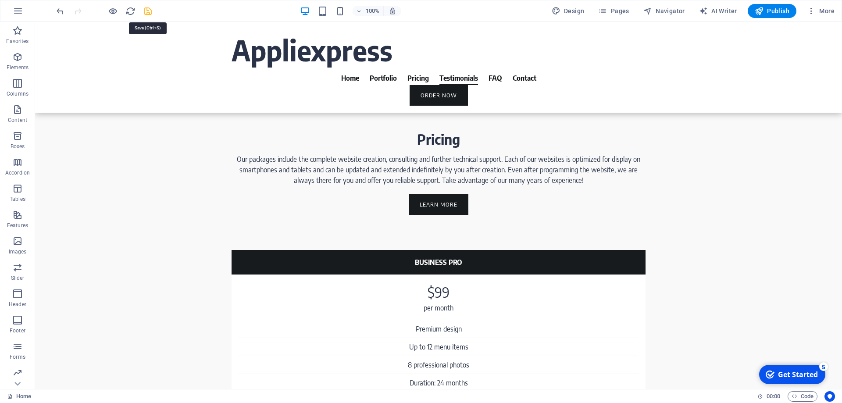
click at [0, 0] on icon "button" at bounding box center [0, 0] width 0 height 0
